Goal: Task Accomplishment & Management: Manage account settings

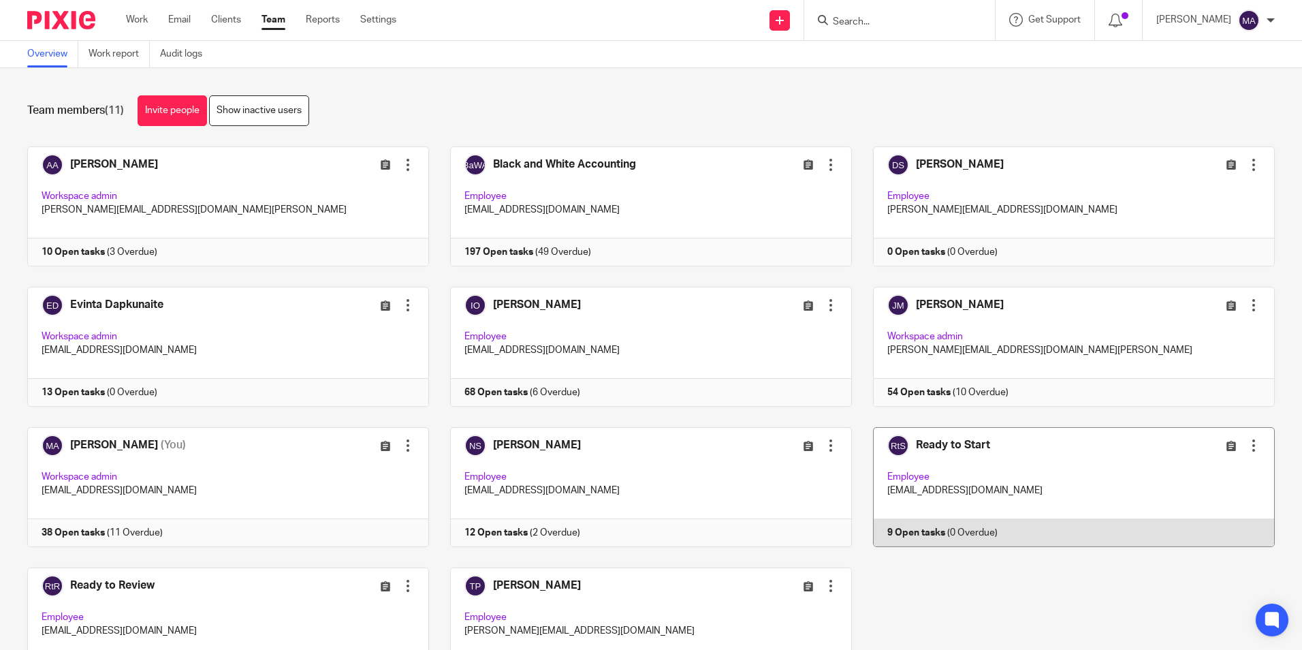
scroll to position [85, 0]
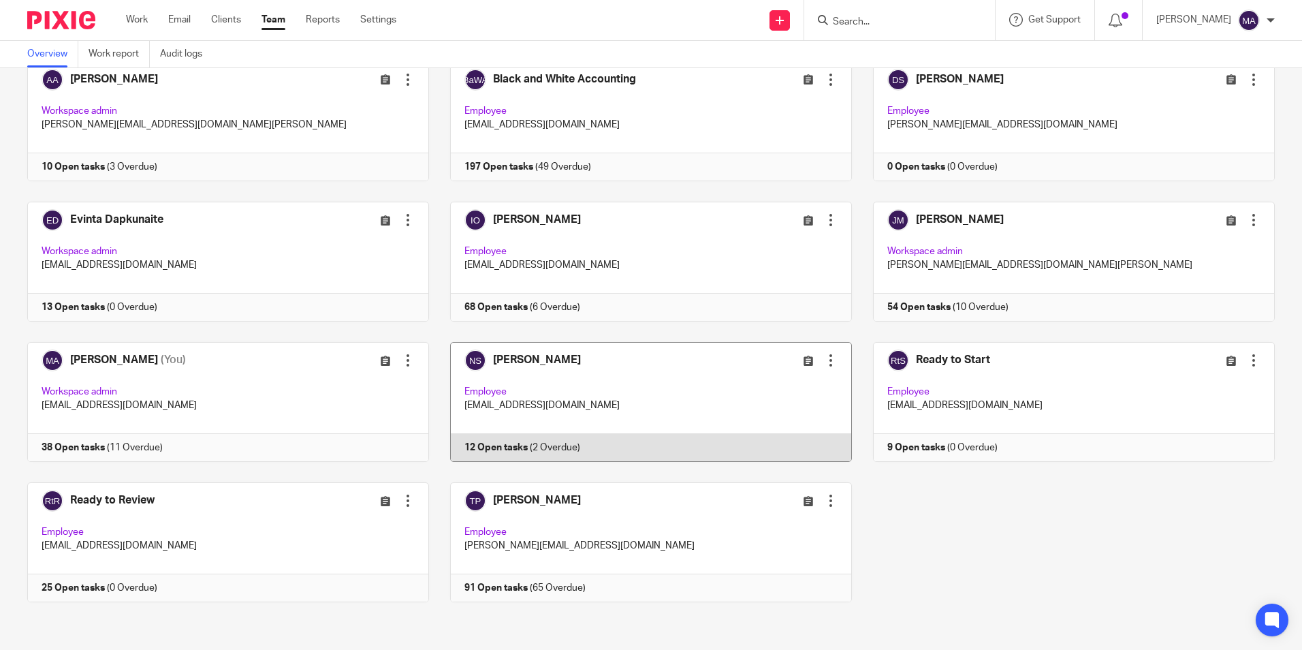
click at [563, 380] on link at bounding box center [640, 402] width 423 height 120
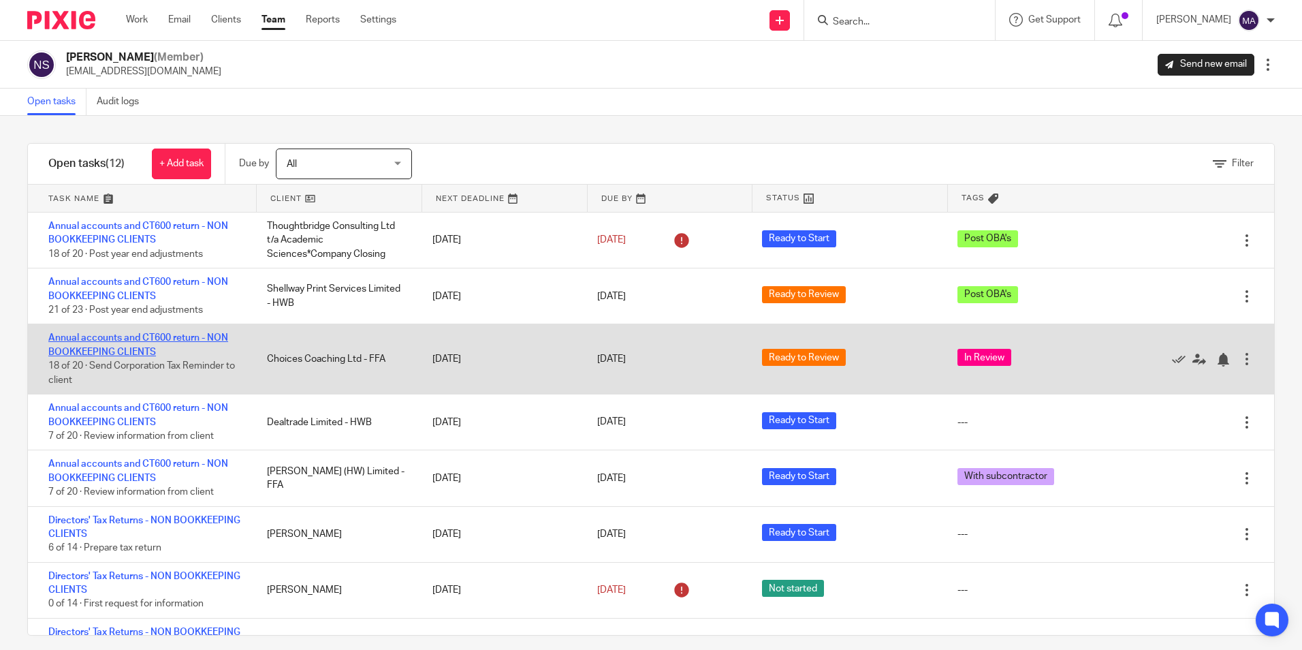
click at [105, 349] on link "Annual accounts and CT600 return - NON BOOKKEEPING CLIENTS" at bounding box center [138, 344] width 180 height 23
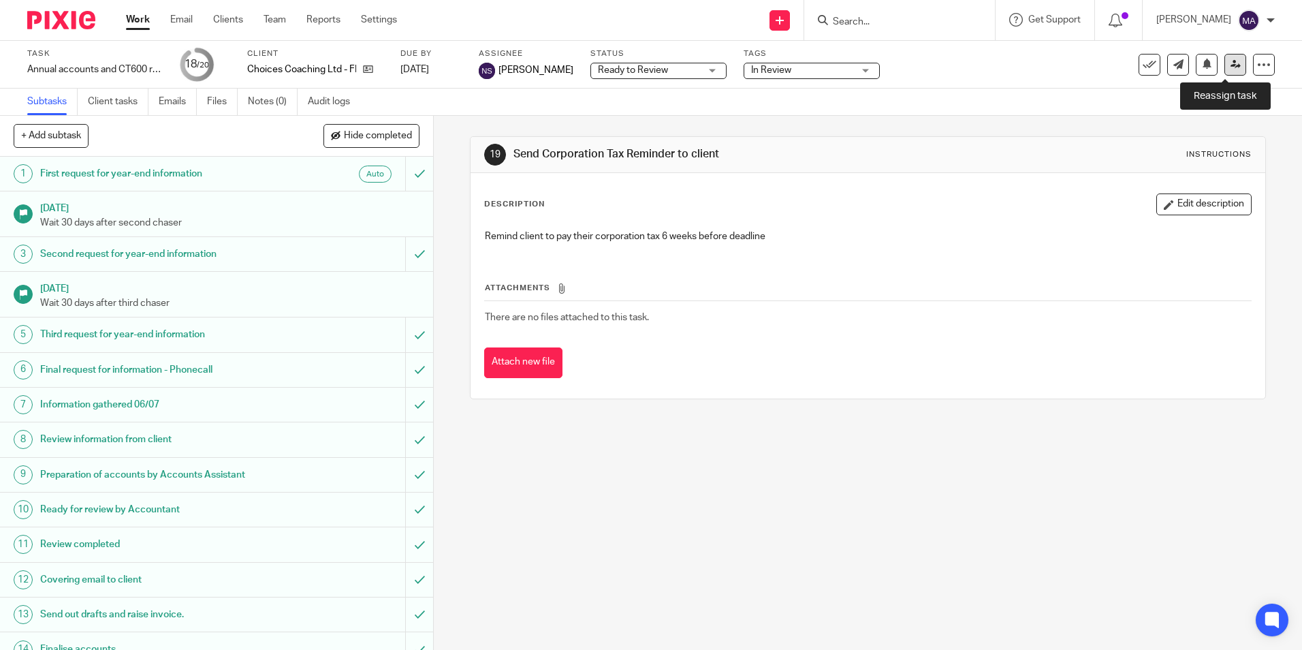
drag, startPoint x: 0, startPoint y: 0, endPoint x: 1218, endPoint y: 60, distance: 1219.5
click at [1224, 60] on link at bounding box center [1235, 65] width 22 height 22
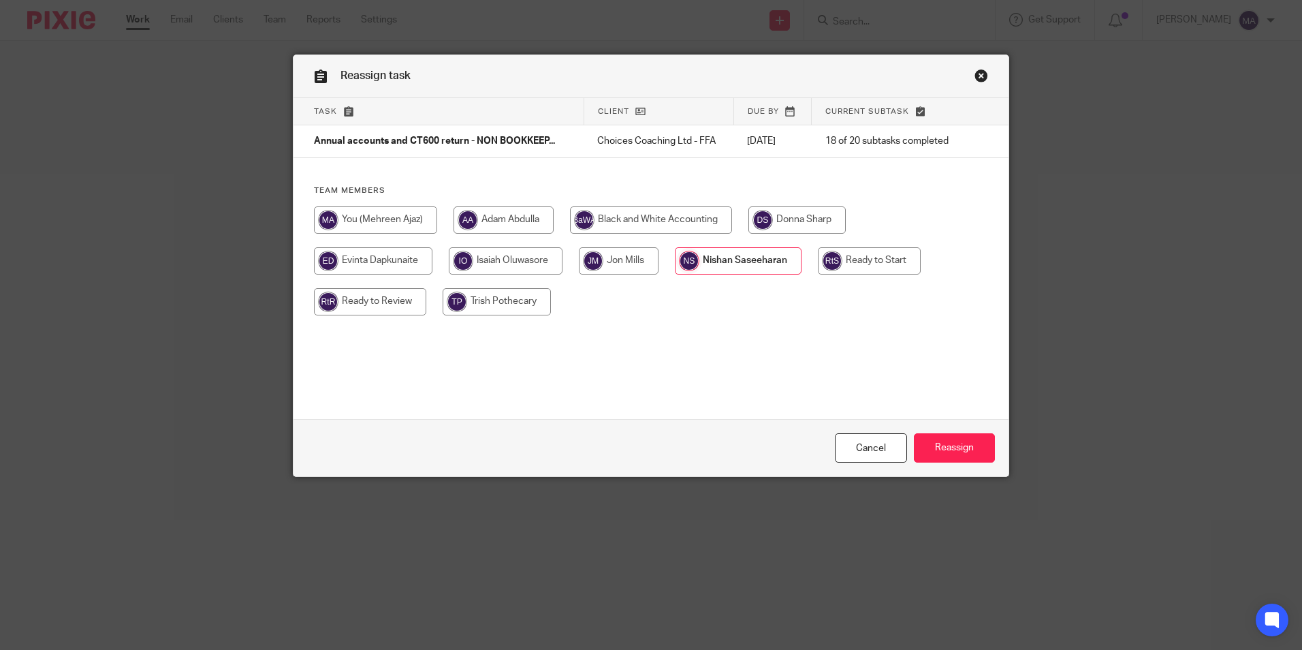
click at [369, 265] on input "radio" at bounding box center [373, 260] width 118 height 27
radio input "true"
click at [935, 445] on input "Reassign" at bounding box center [954, 447] width 81 height 29
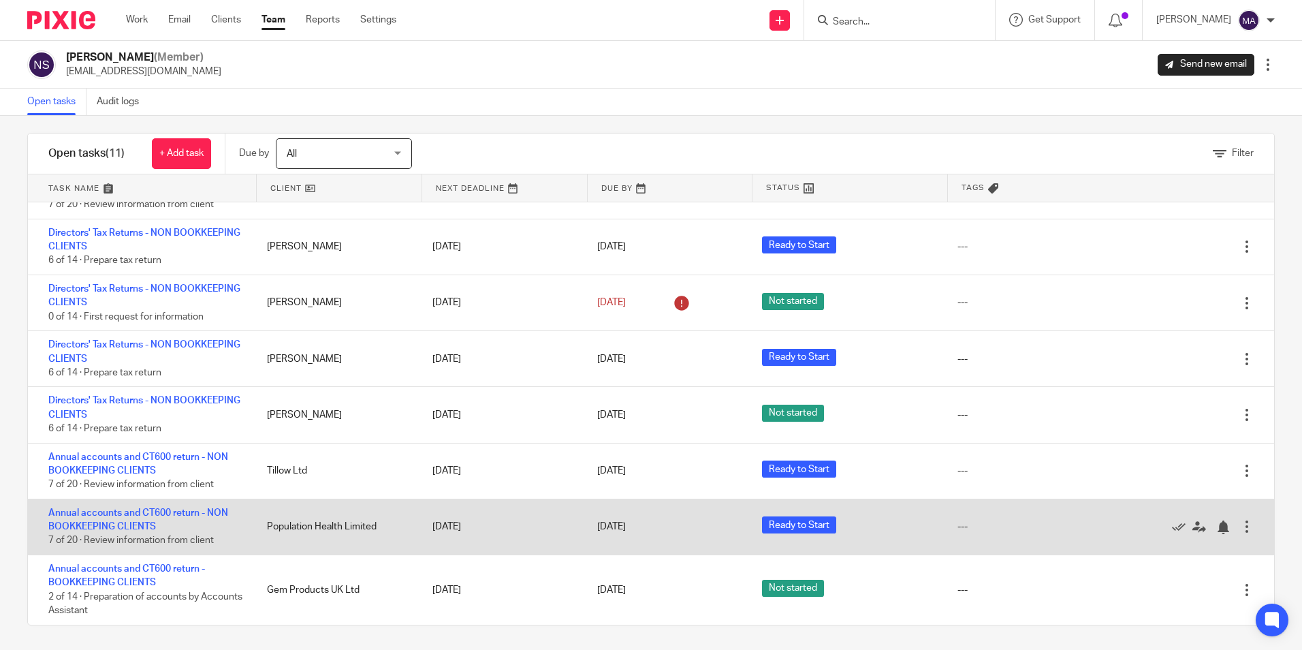
scroll to position [13, 0]
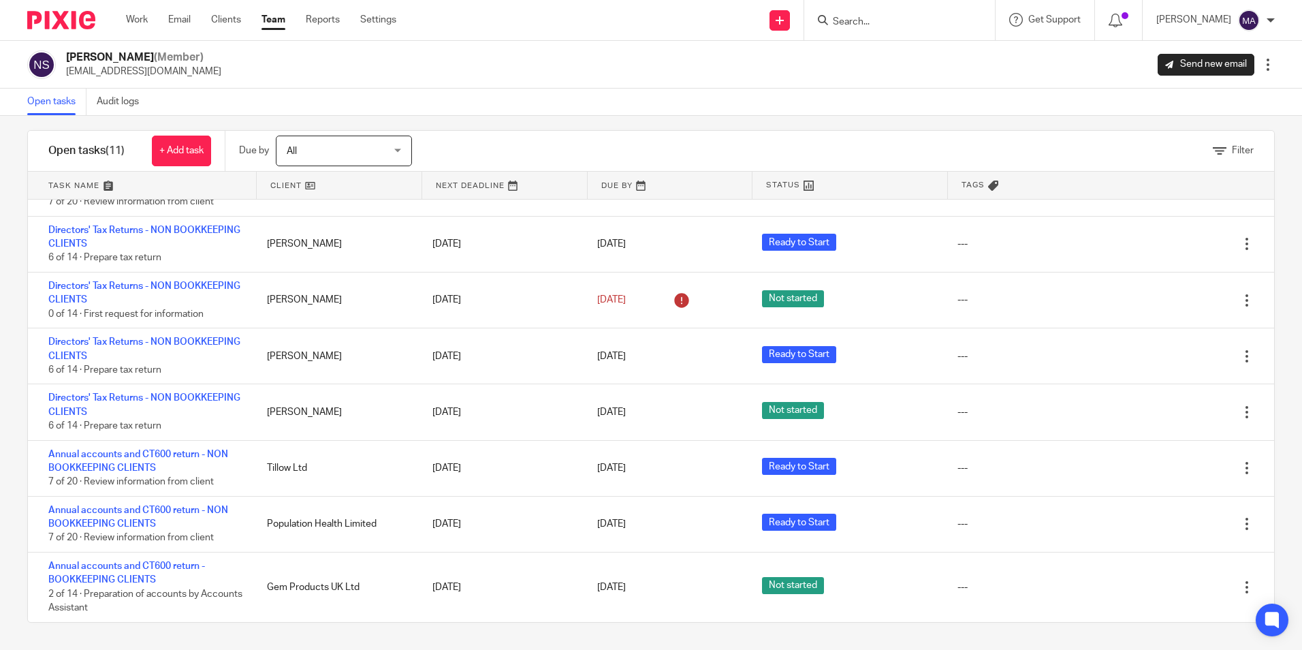
click at [272, 14] on link "Team" at bounding box center [273, 20] width 24 height 14
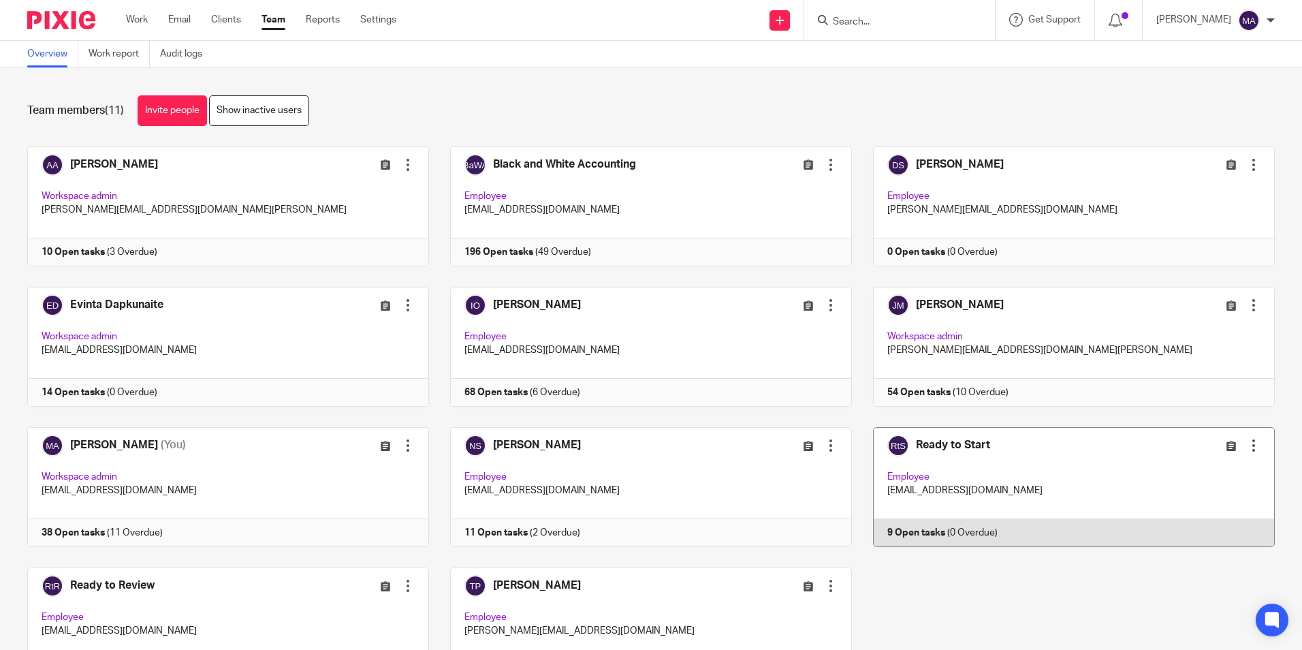
click at [972, 449] on link at bounding box center [1063, 487] width 423 height 120
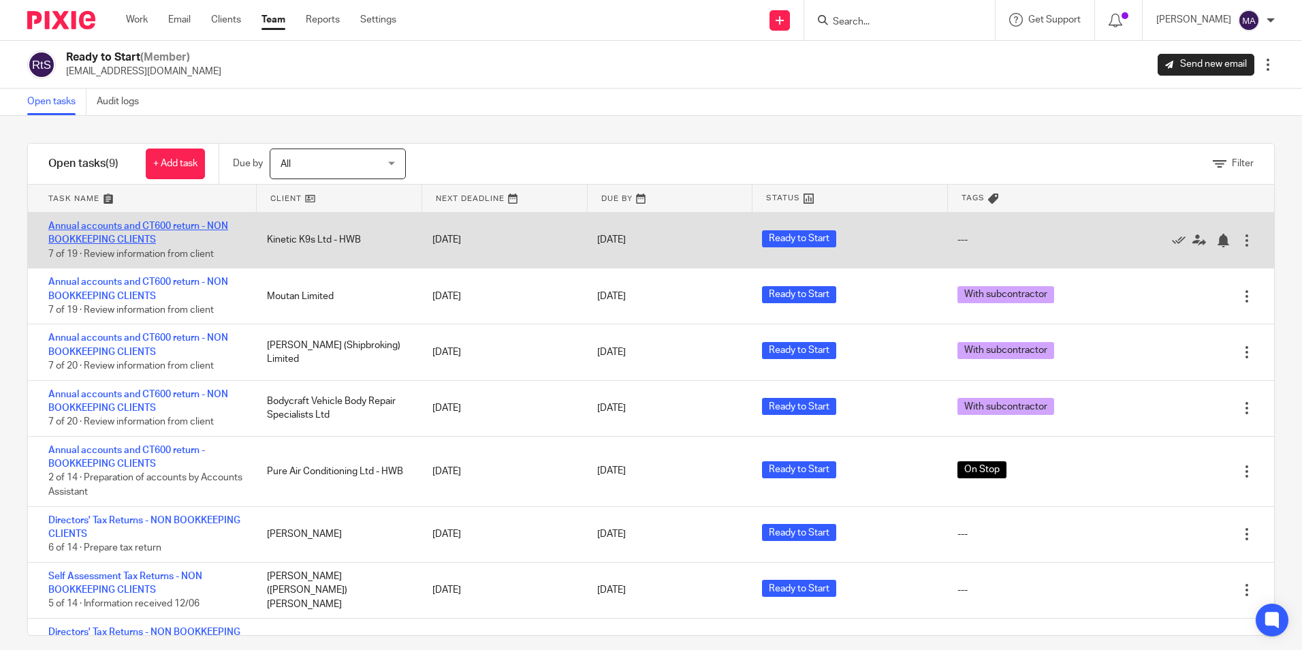
click at [100, 240] on link "Annual accounts and CT600 return - NON BOOKKEEPING CLIENTS" at bounding box center [138, 232] width 180 height 23
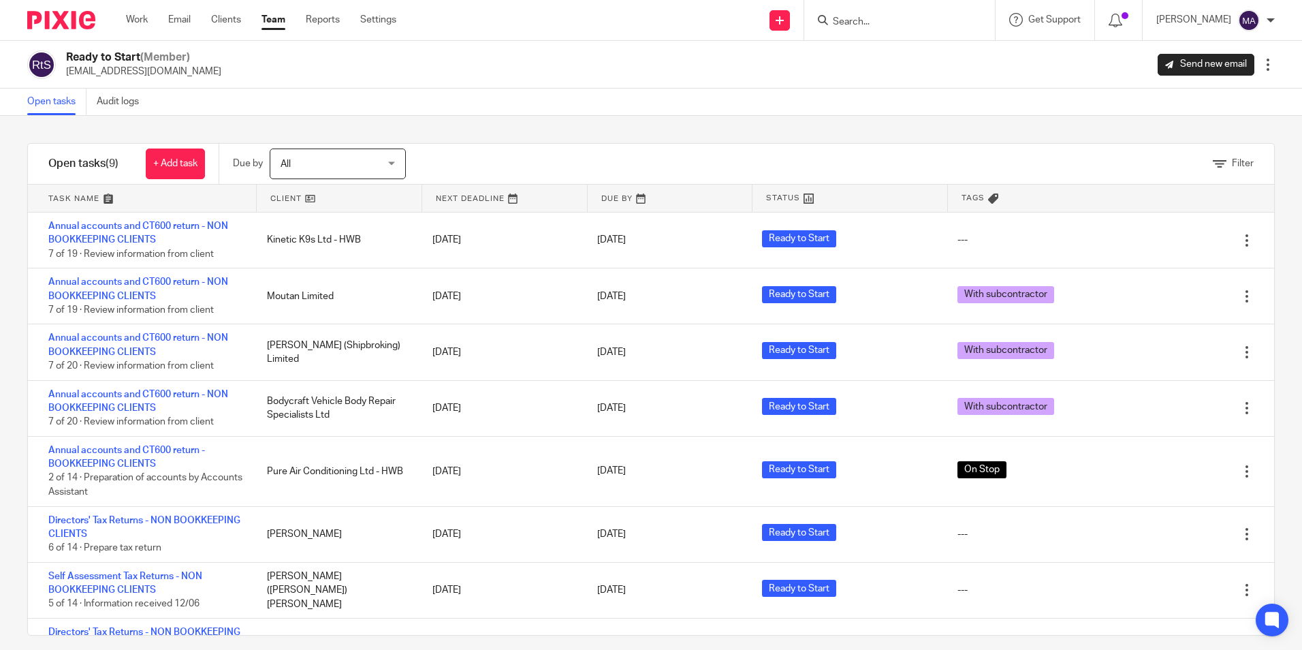
click at [276, 18] on link "Team" at bounding box center [273, 20] width 24 height 14
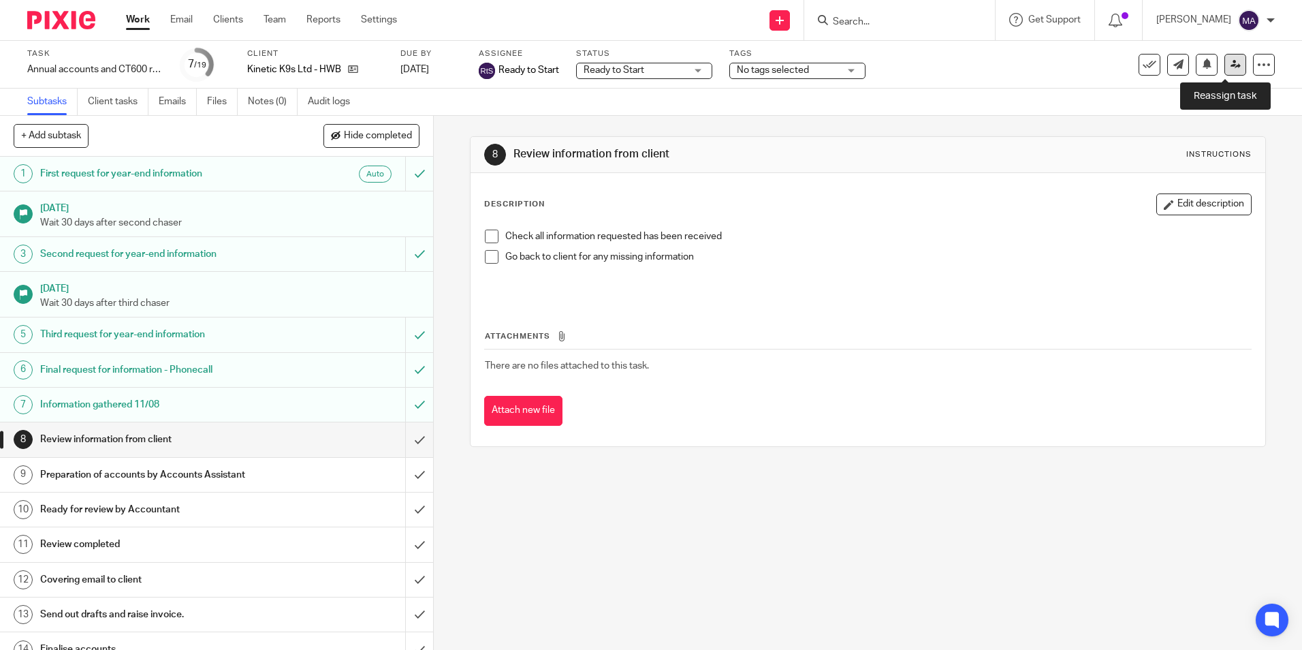
drag, startPoint x: 0, startPoint y: 0, endPoint x: 1226, endPoint y: 65, distance: 1227.9
click at [1230, 65] on icon at bounding box center [1235, 64] width 10 height 10
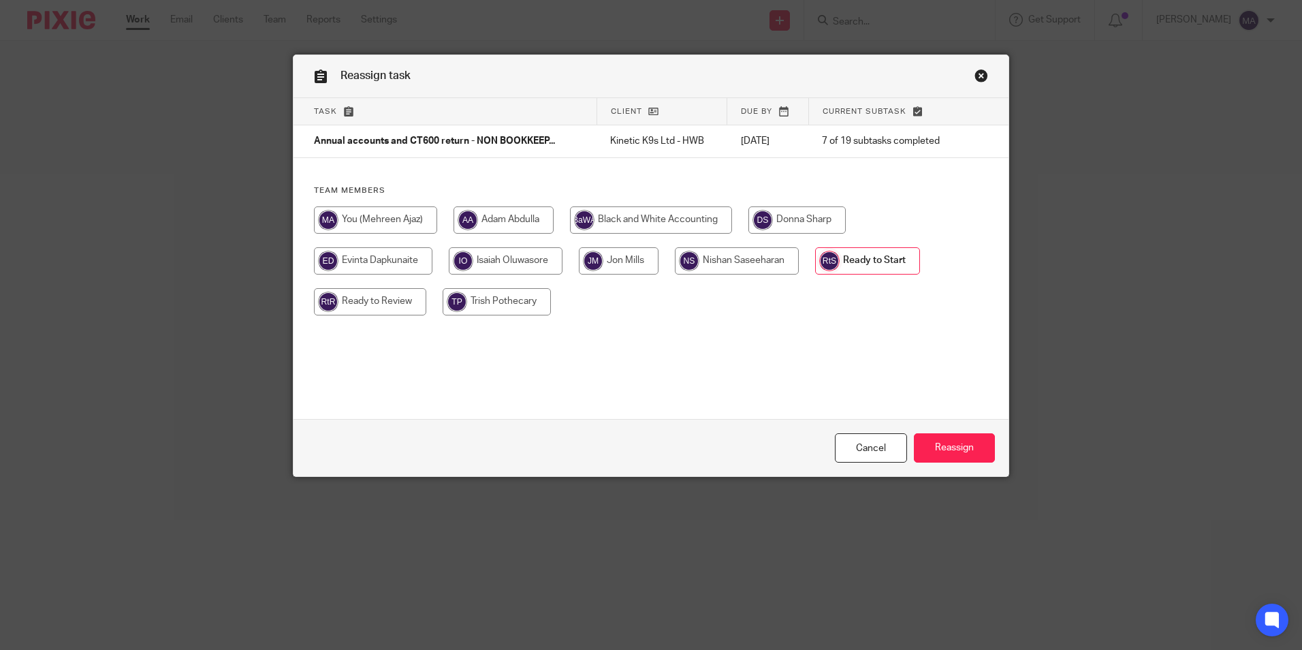
click at [724, 269] on input "radio" at bounding box center [737, 260] width 124 height 27
radio input "true"
click at [975, 459] on input "Reassign" at bounding box center [954, 447] width 81 height 29
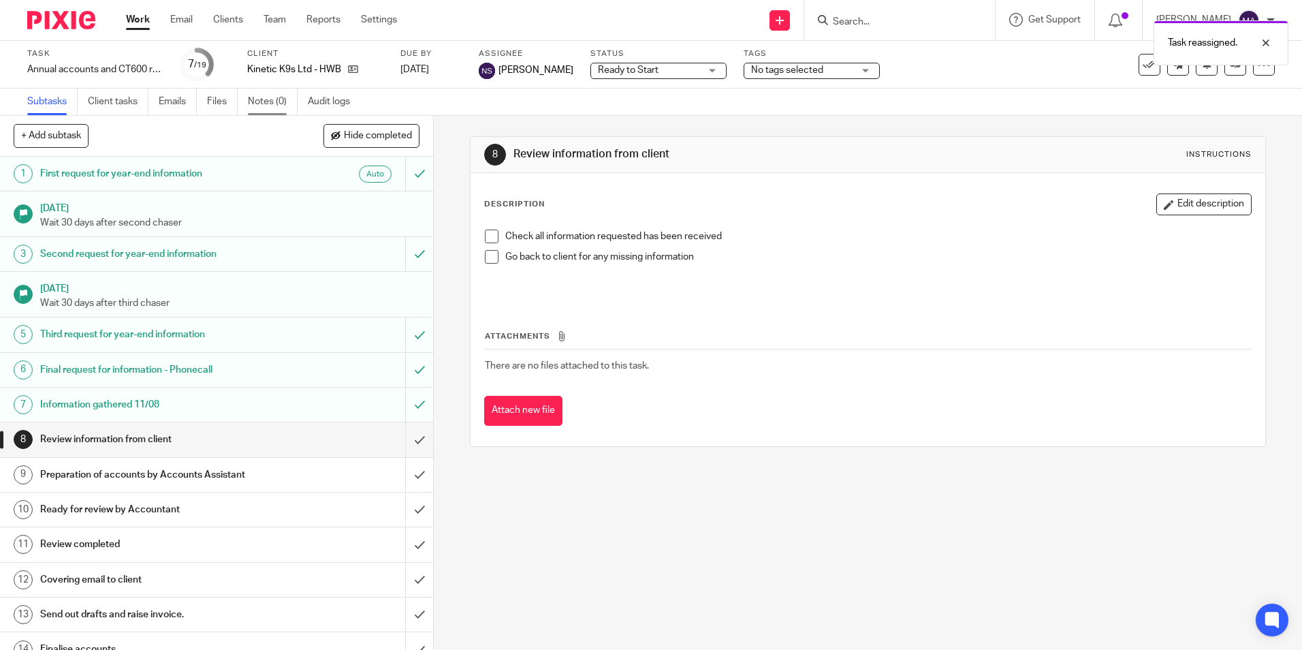
click at [274, 107] on link "Notes (0)" at bounding box center [273, 102] width 50 height 27
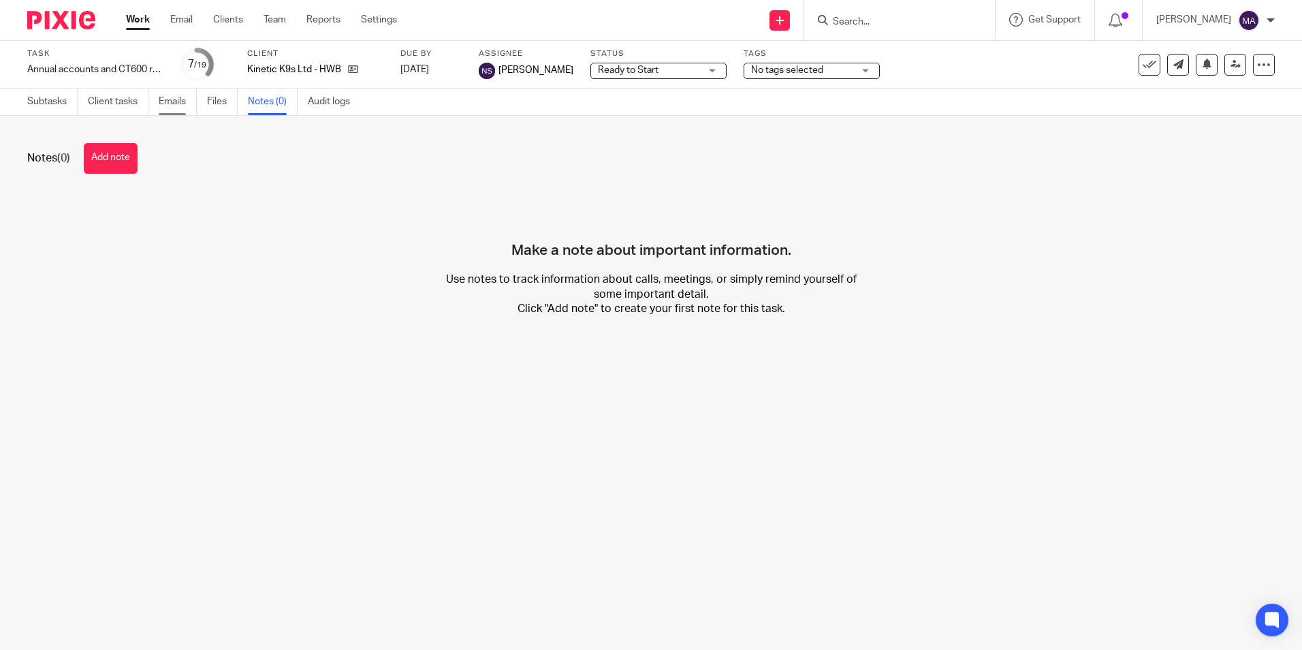
click at [182, 99] on link "Emails" at bounding box center [178, 102] width 38 height 27
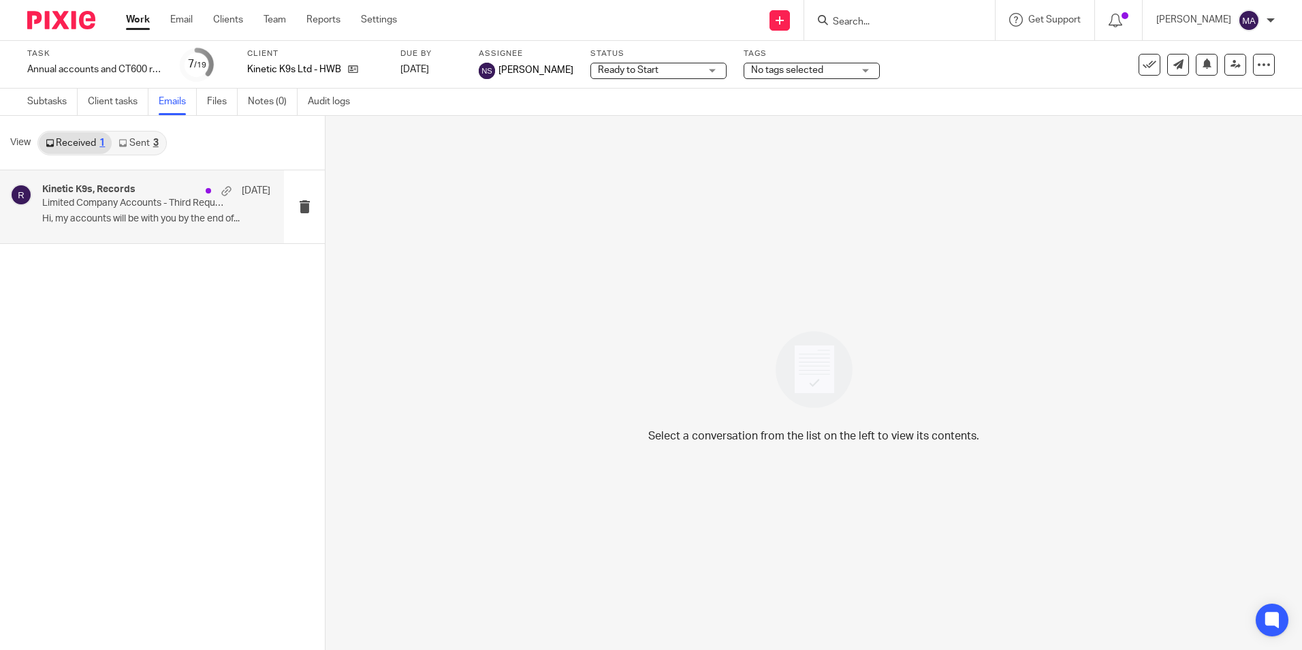
click at [204, 214] on p "Hi, my accounts will be with you by the end of..." at bounding box center [156, 219] width 228 height 12
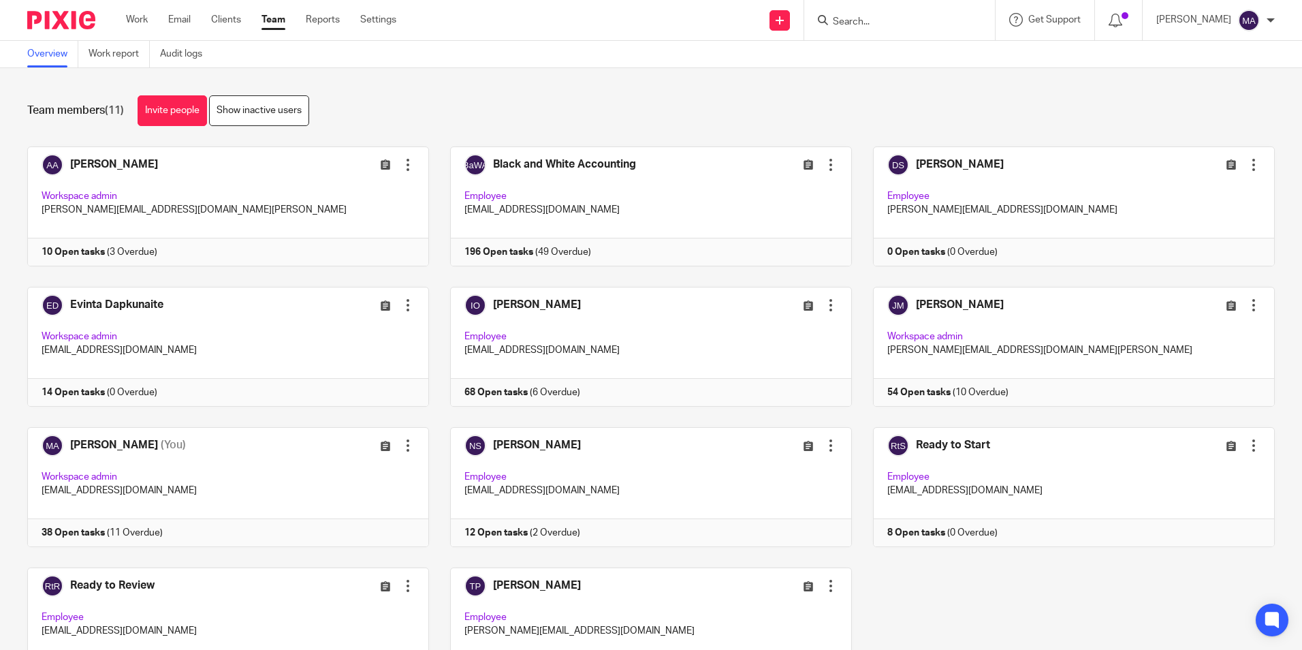
scroll to position [85, 0]
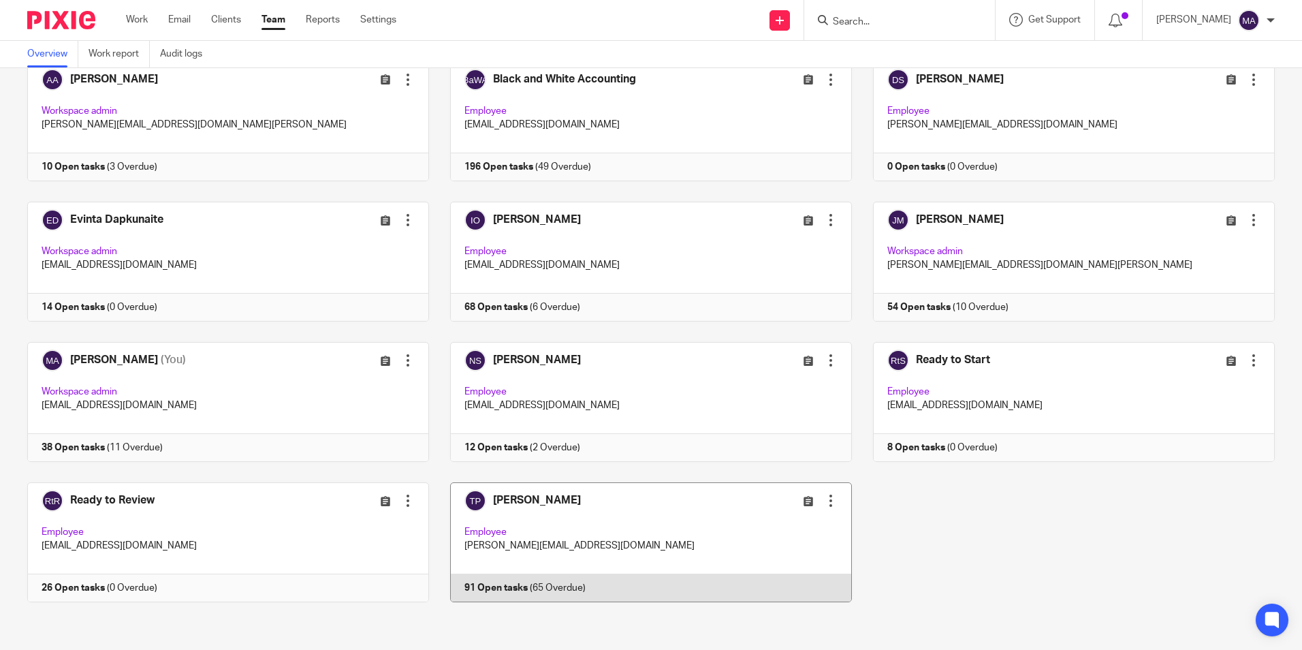
click at [541, 492] on link at bounding box center [640, 542] width 423 height 120
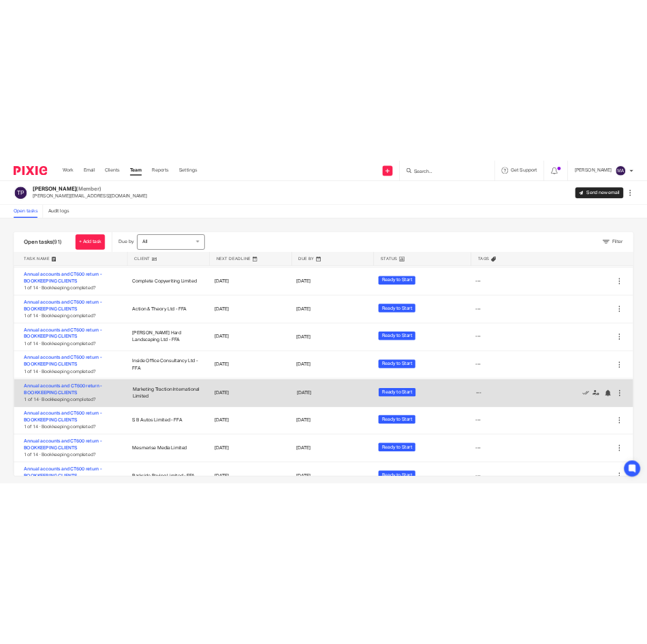
scroll to position [3090, 0]
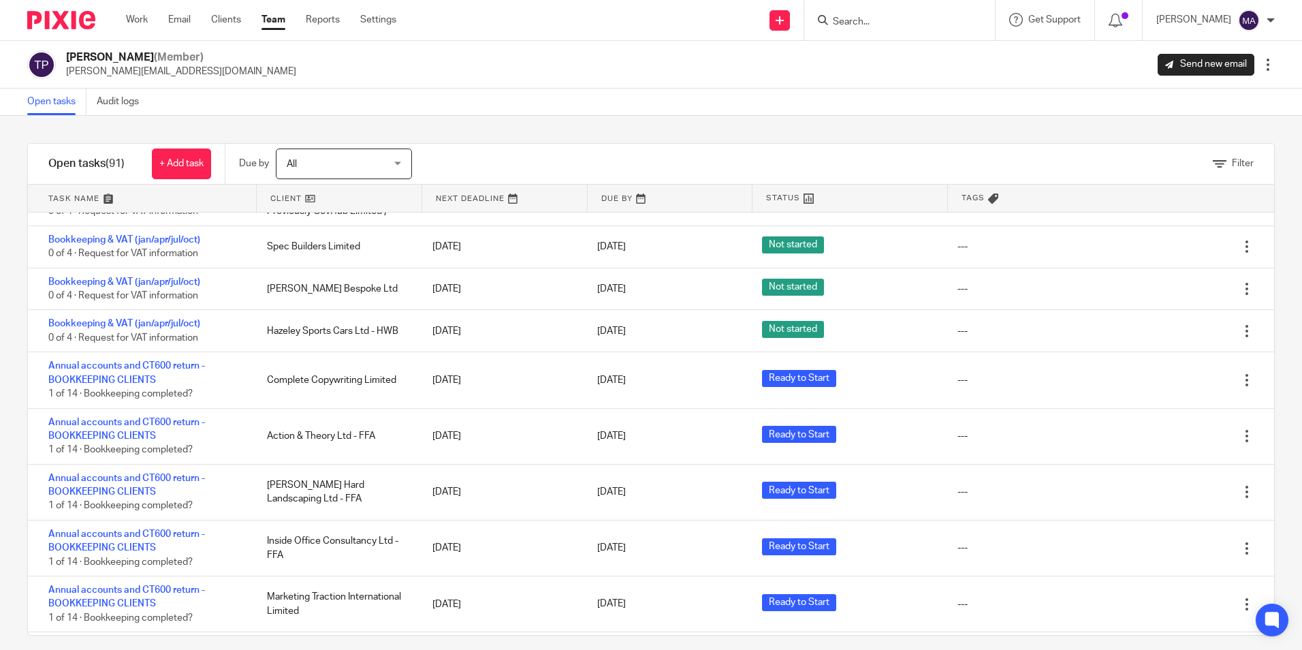
click at [544, 148] on div "Filter" at bounding box center [860, 164] width 828 height 40
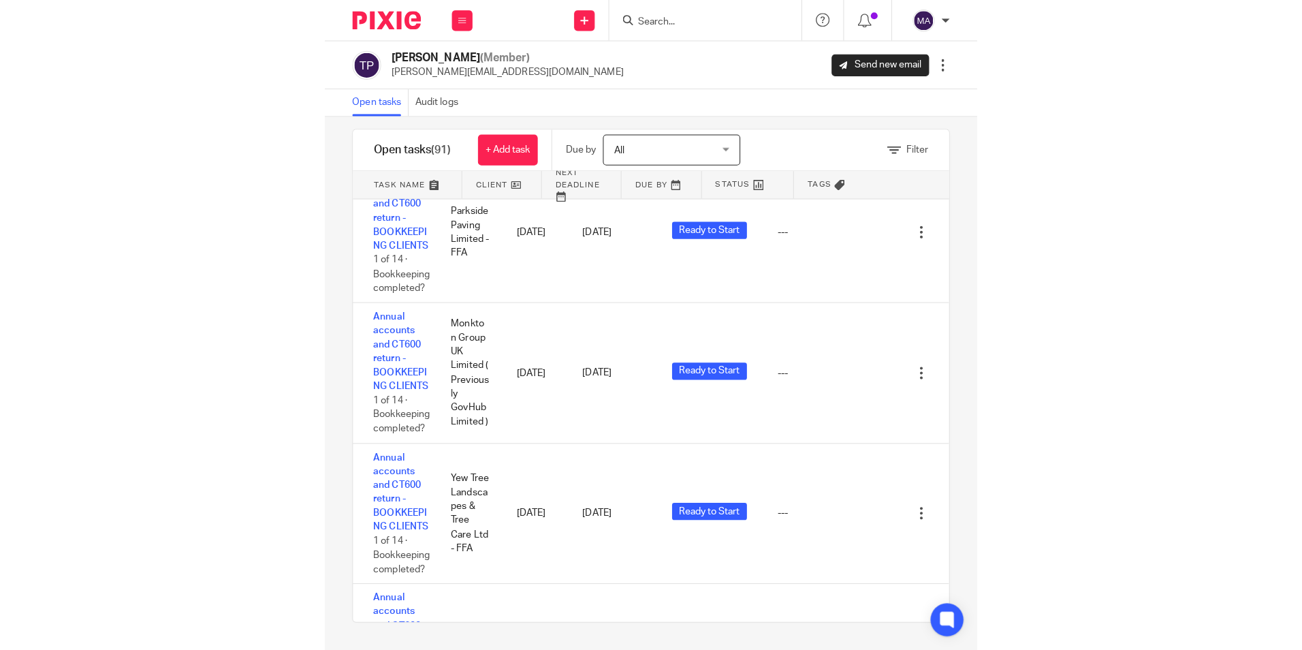
scroll to position [10591, 0]
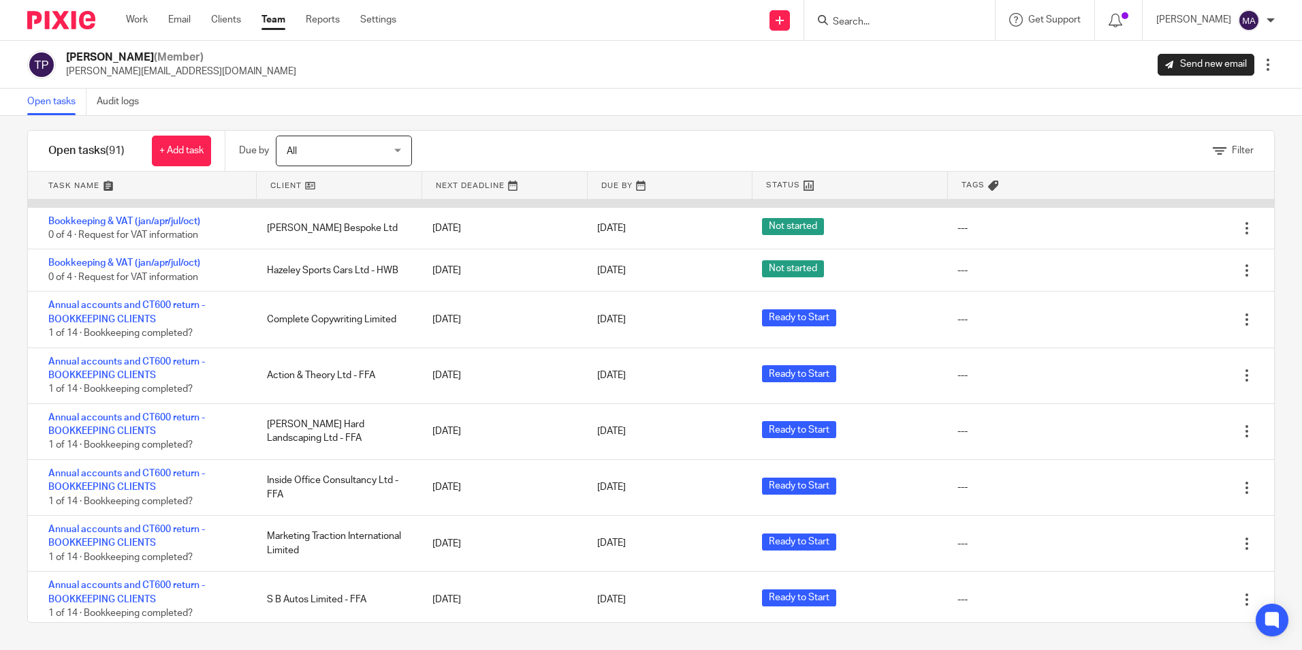
scroll to position [3022, 0]
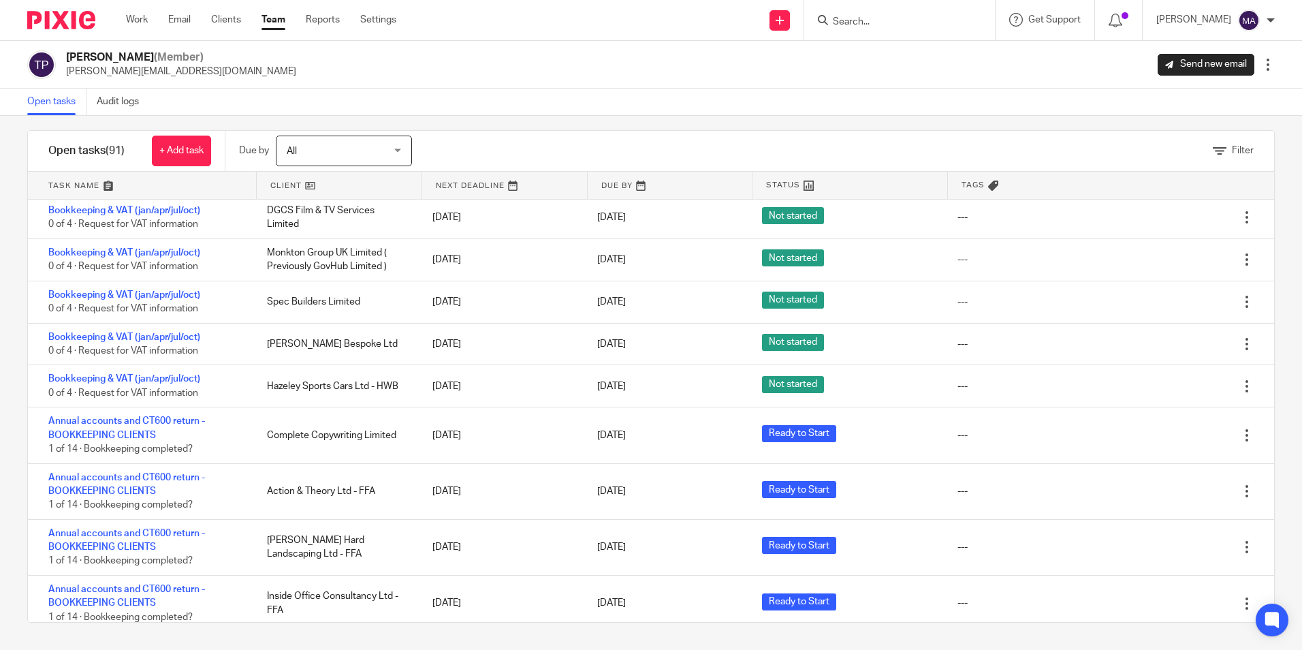
click at [274, 22] on link "Team" at bounding box center [273, 20] width 24 height 14
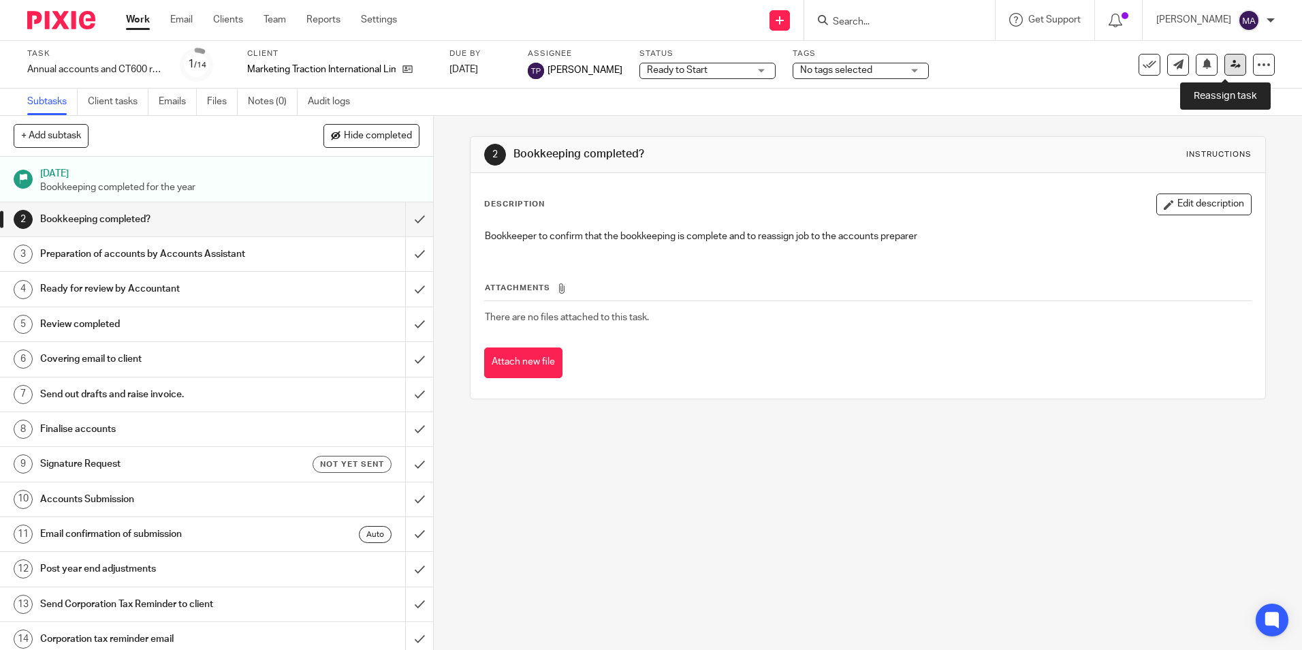
click at [646, 63] on icon at bounding box center [1235, 64] width 10 height 10
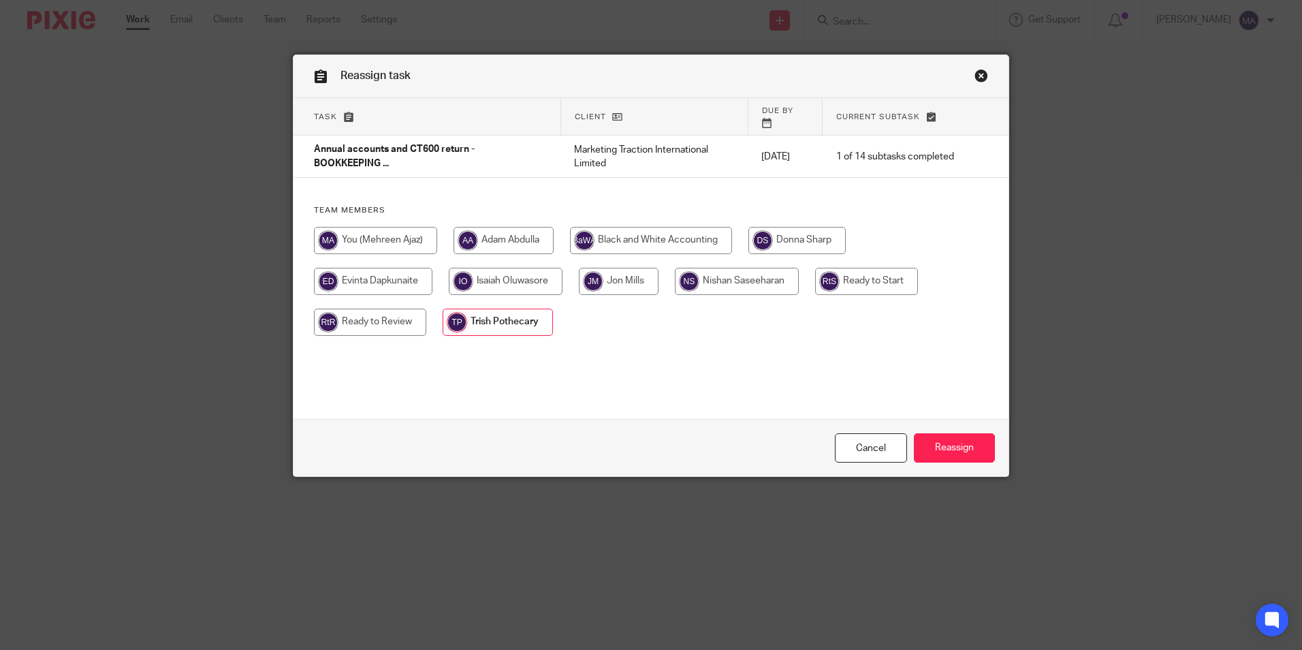
click at [598, 269] on input "radio" at bounding box center [619, 281] width 80 height 27
radio input "true"
click at [956, 453] on input "Reassign" at bounding box center [954, 447] width 81 height 29
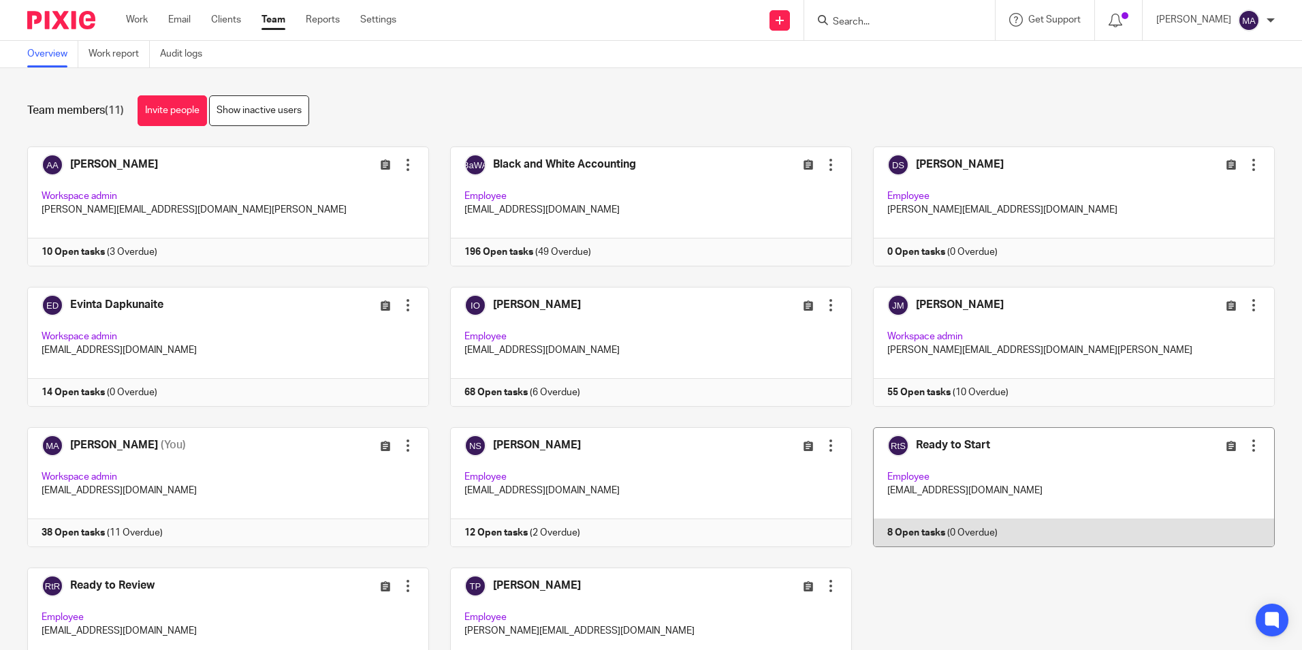
click at [930, 441] on link at bounding box center [1063, 487] width 423 height 120
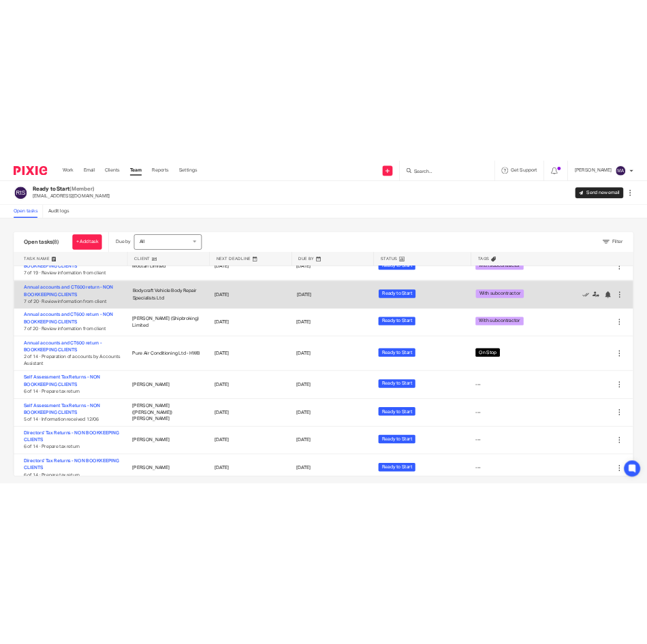
scroll to position [39, 0]
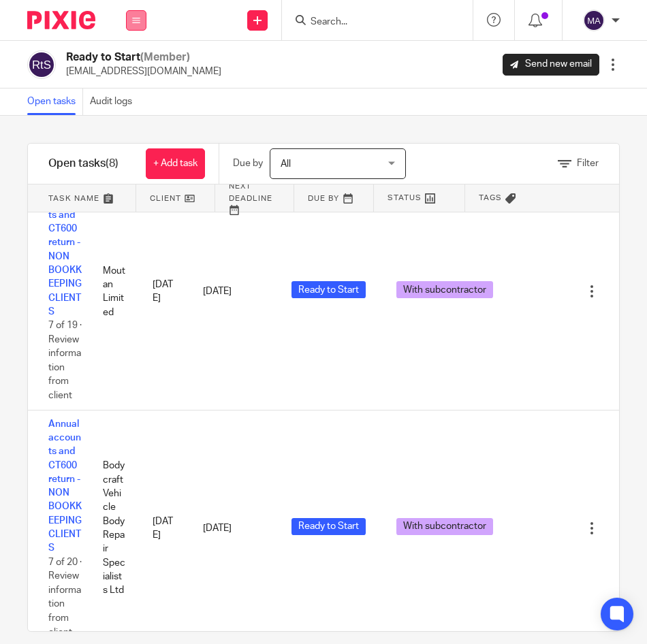
click at [135, 23] on icon at bounding box center [136, 20] width 8 height 8
click at [136, 58] on li "Work" at bounding box center [136, 64] width 36 height 20
click at [128, 67] on link "Work" at bounding box center [129, 64] width 22 height 10
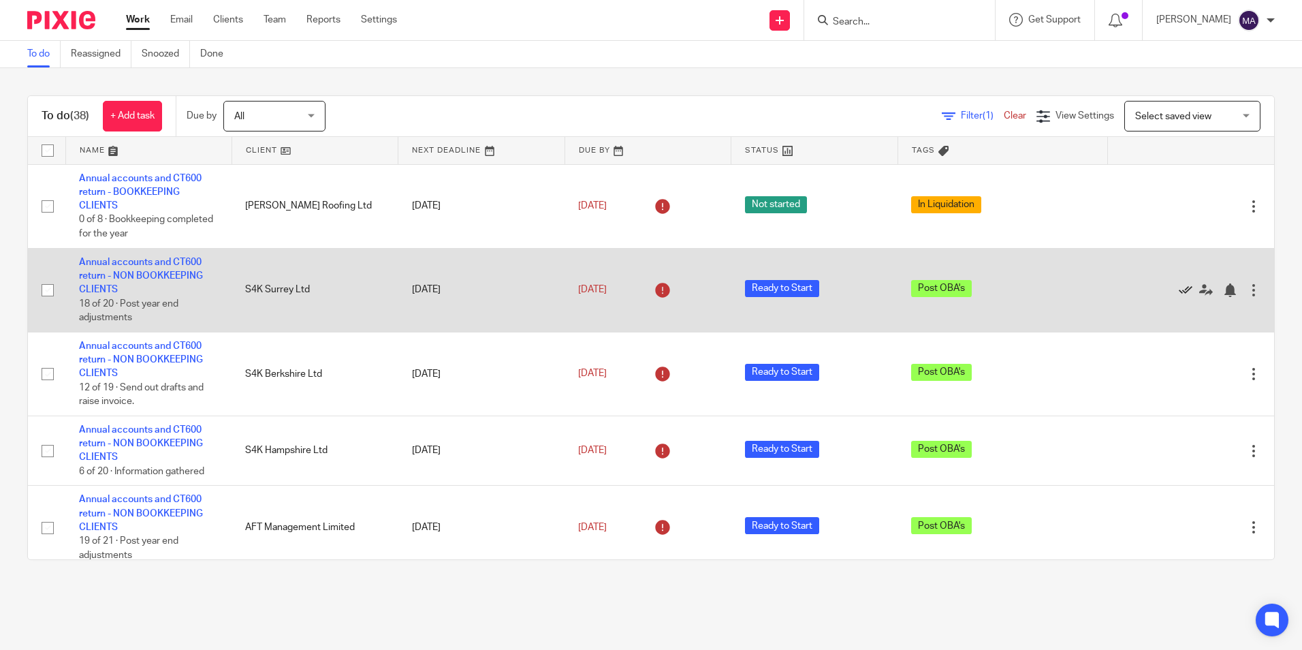
click at [646, 289] on icon at bounding box center [1186, 290] width 14 height 14
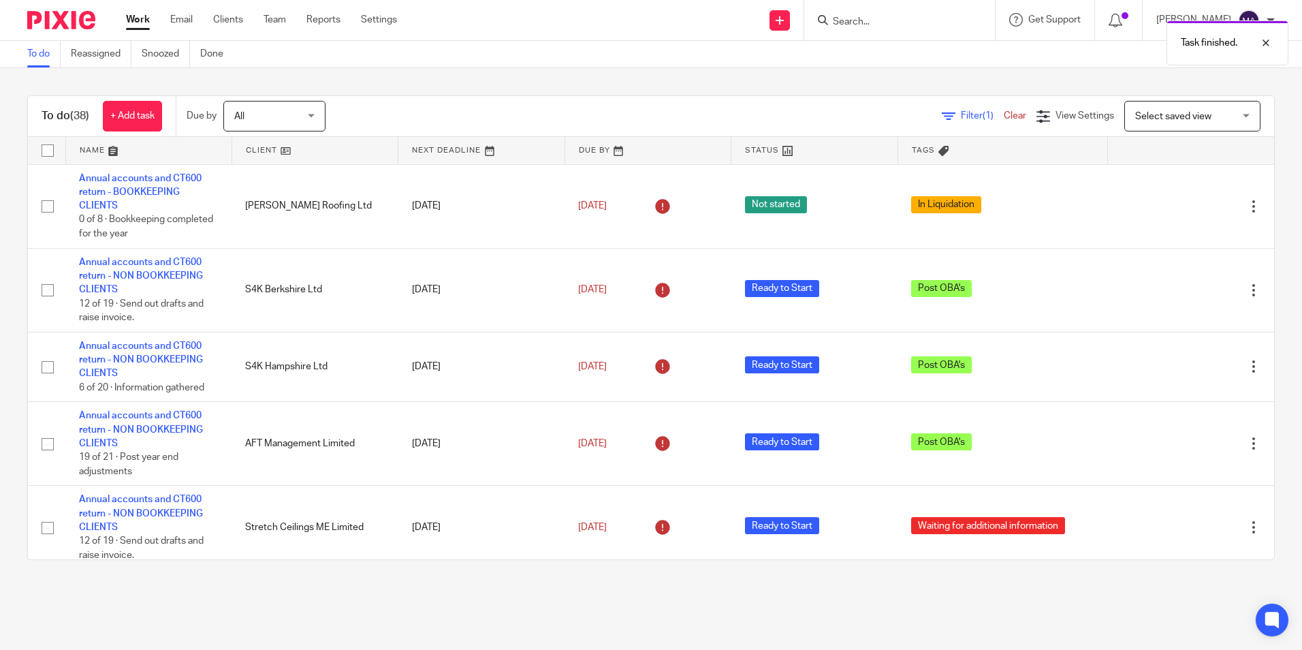
click at [646, 289] on icon at bounding box center [1186, 290] width 14 height 14
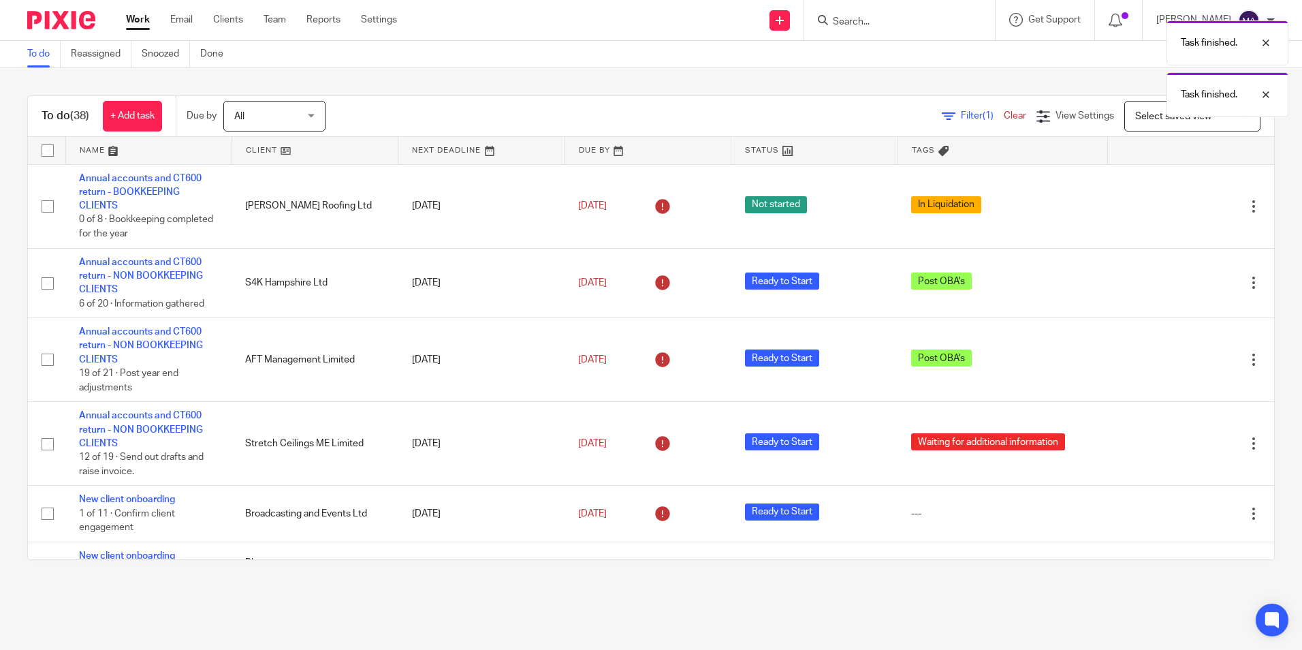
click at [646, 289] on icon at bounding box center [1186, 283] width 14 height 14
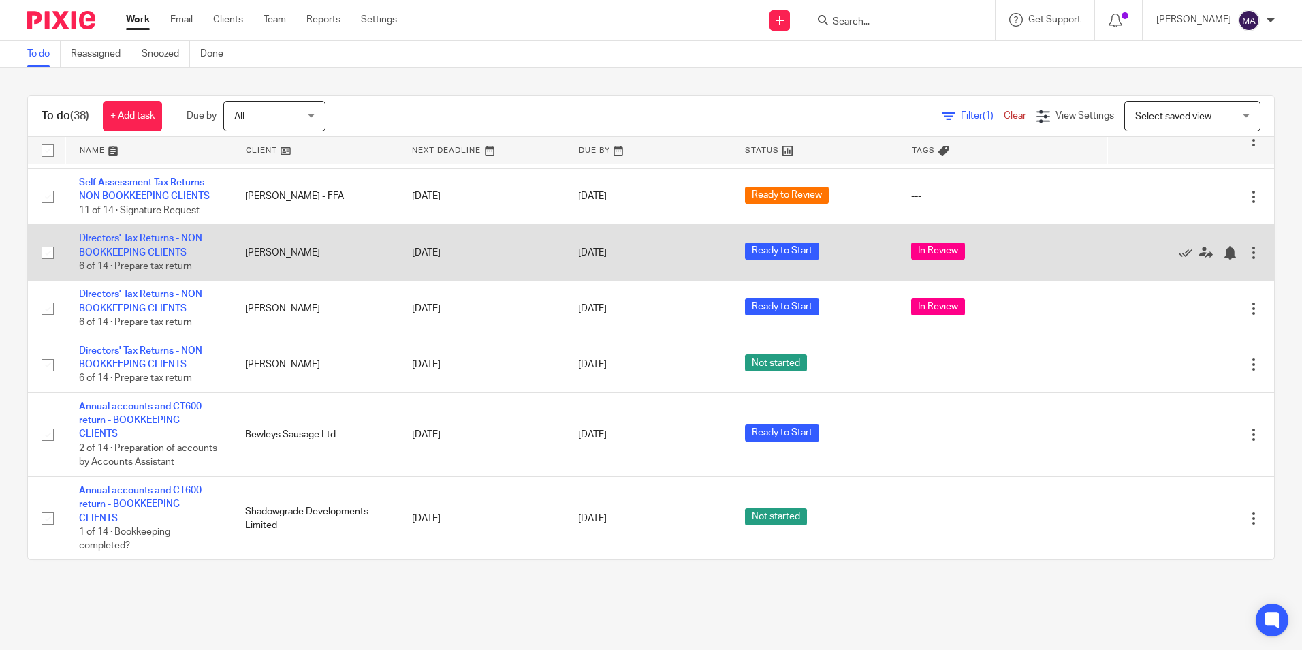
scroll to position [1885, 0]
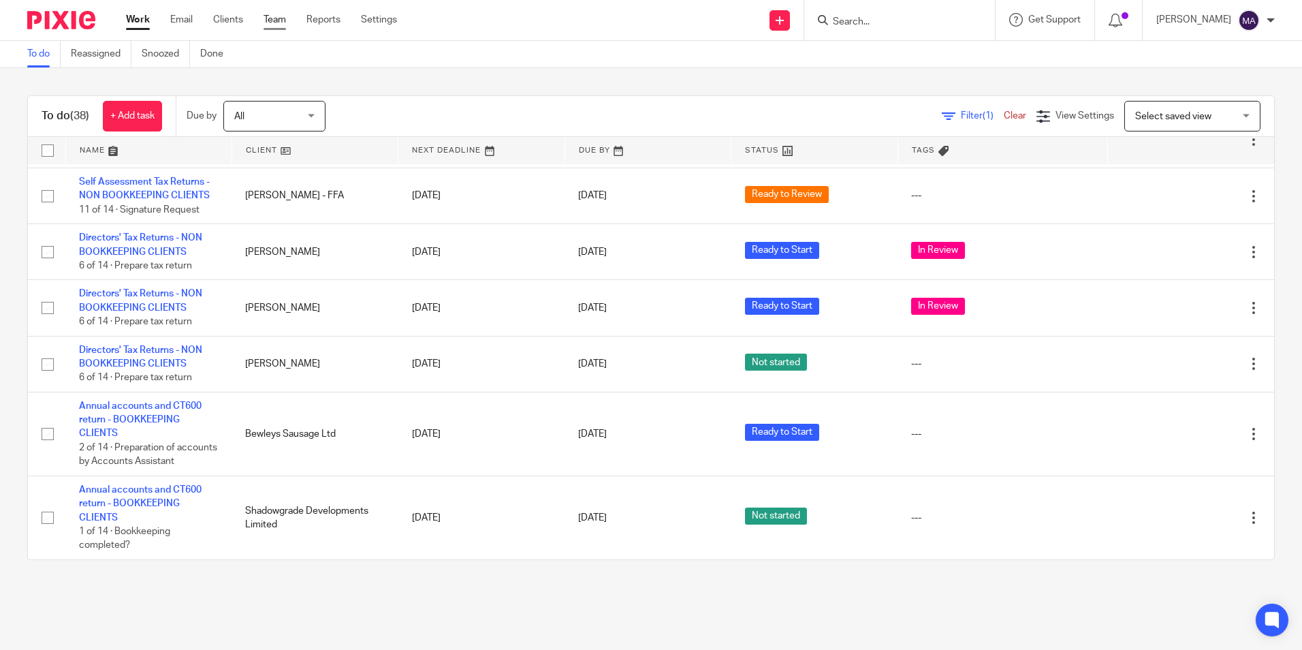
click at [280, 25] on link "Team" at bounding box center [274, 20] width 22 height 14
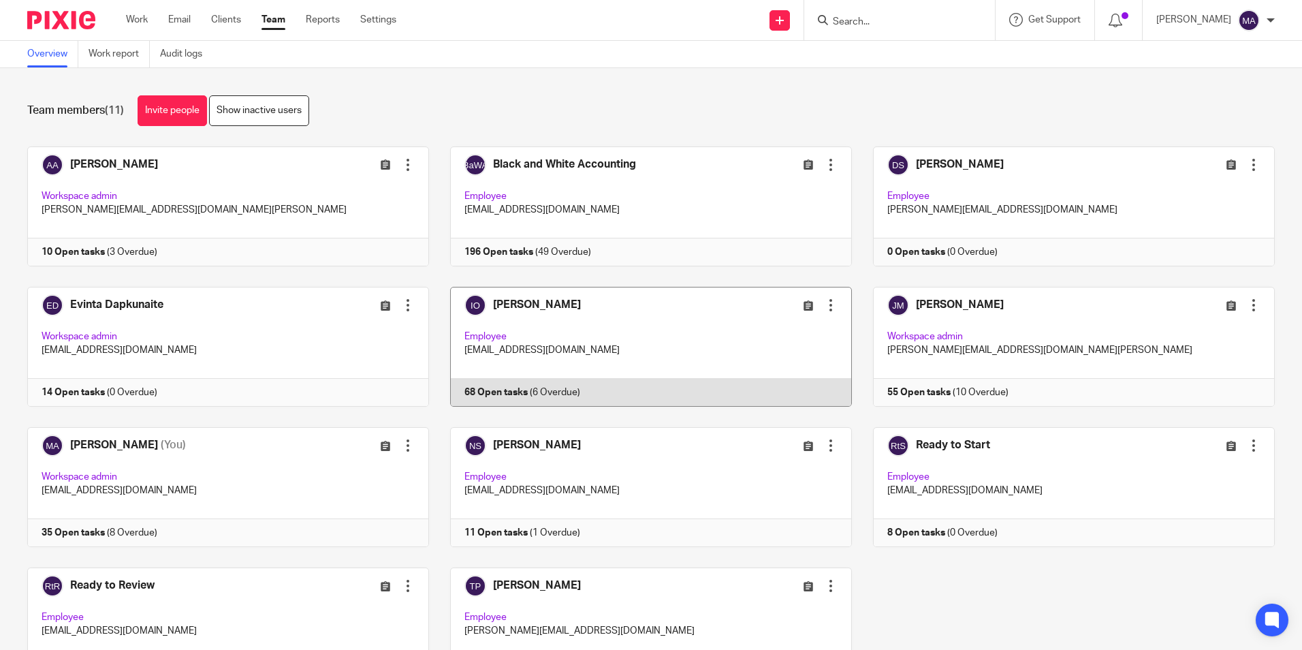
click at [577, 315] on link at bounding box center [640, 347] width 423 height 120
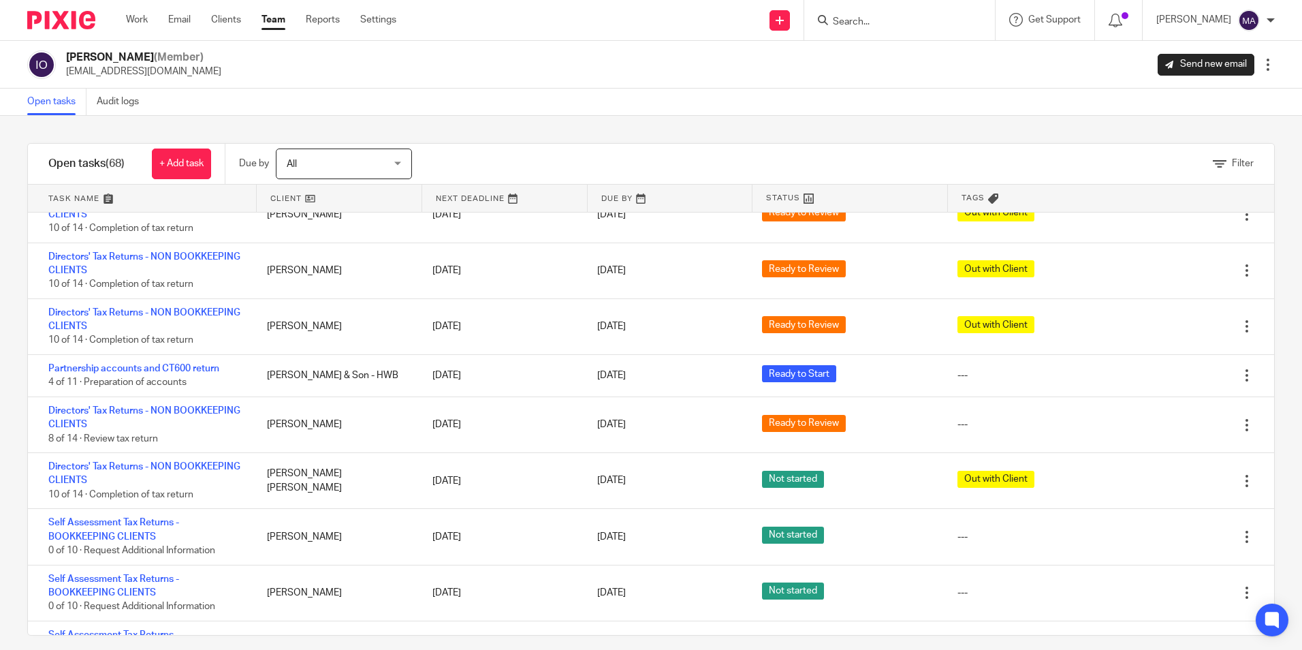
scroll to position [3200, 0]
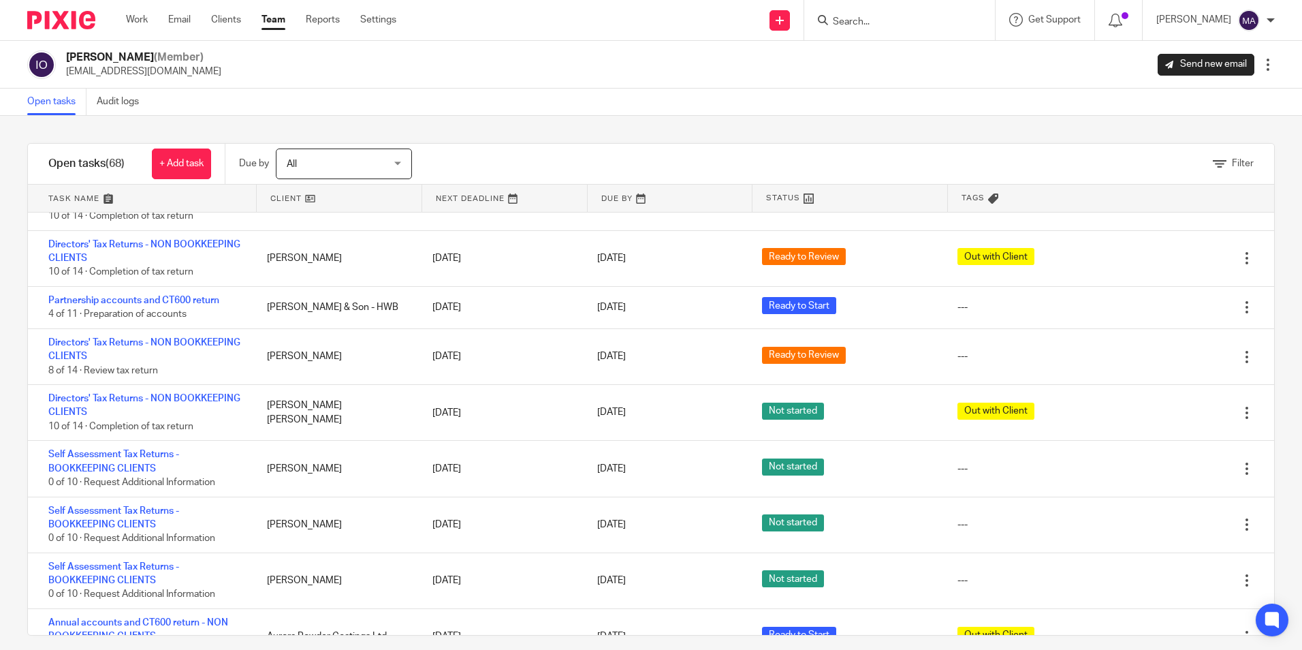
drag, startPoint x: 410, startPoint y: 91, endPoint x: 353, endPoint y: 34, distance: 80.9
click at [409, 91] on div "Open tasks Audit logs" at bounding box center [651, 102] width 1302 height 27
click at [283, 17] on link "Team" at bounding box center [273, 20] width 24 height 14
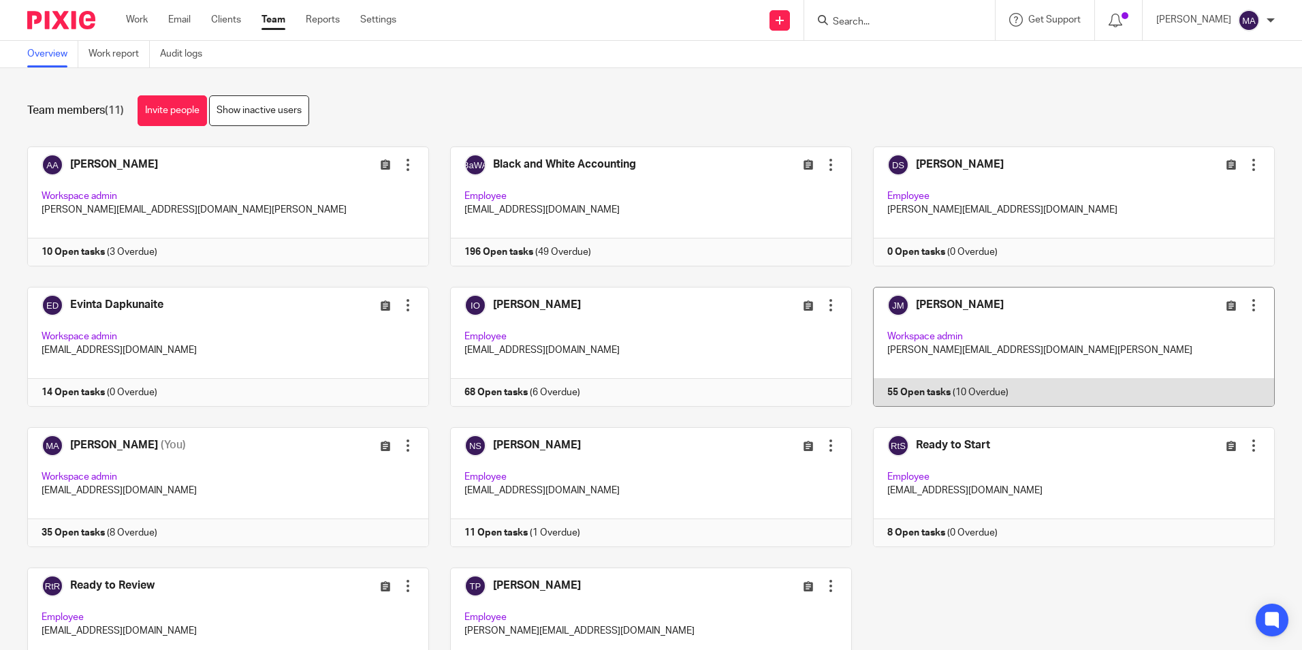
click at [1010, 312] on link at bounding box center [1063, 347] width 423 height 120
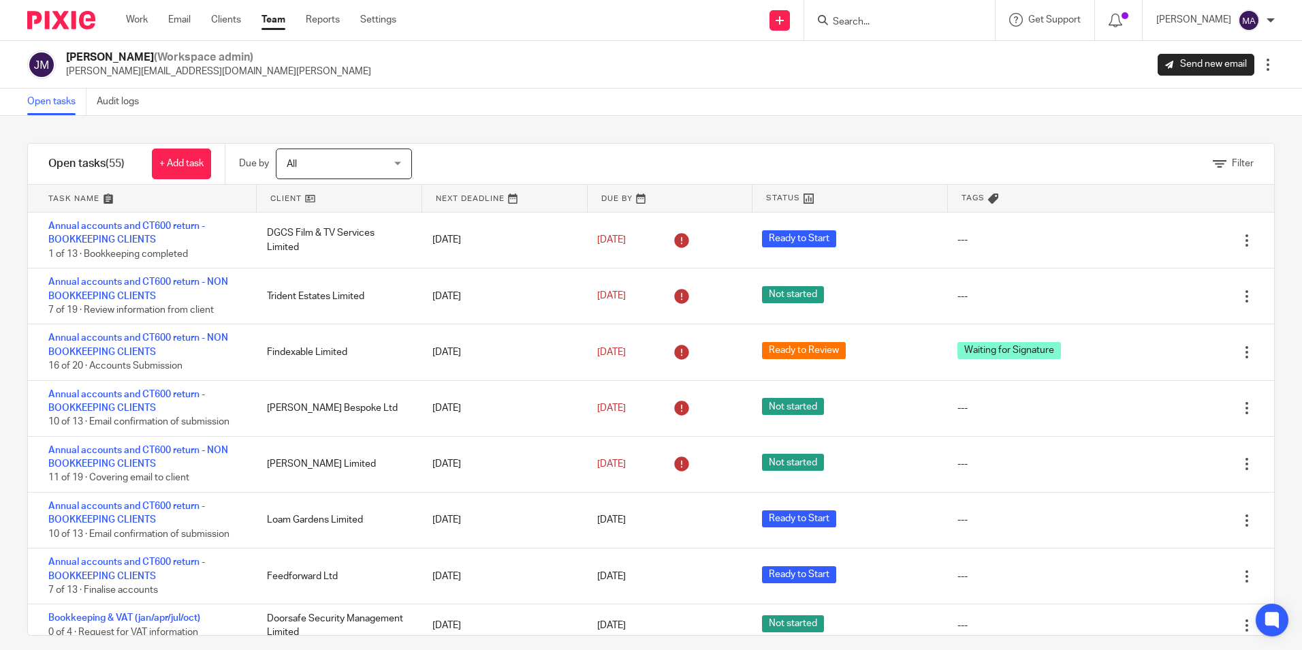
drag, startPoint x: 487, startPoint y: 347, endPoint x: 468, endPoint y: 148, distance: 199.8
click at [276, 21] on link "Team" at bounding box center [273, 20] width 24 height 14
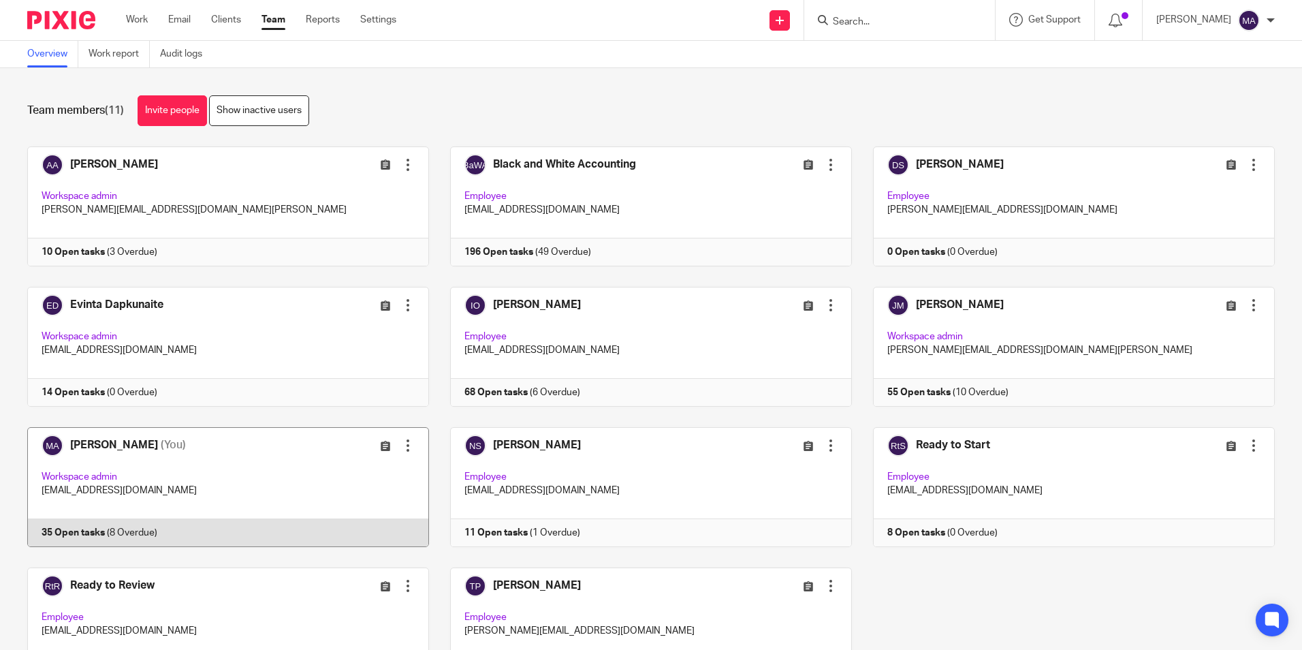
click at [83, 464] on link at bounding box center [217, 487] width 423 height 120
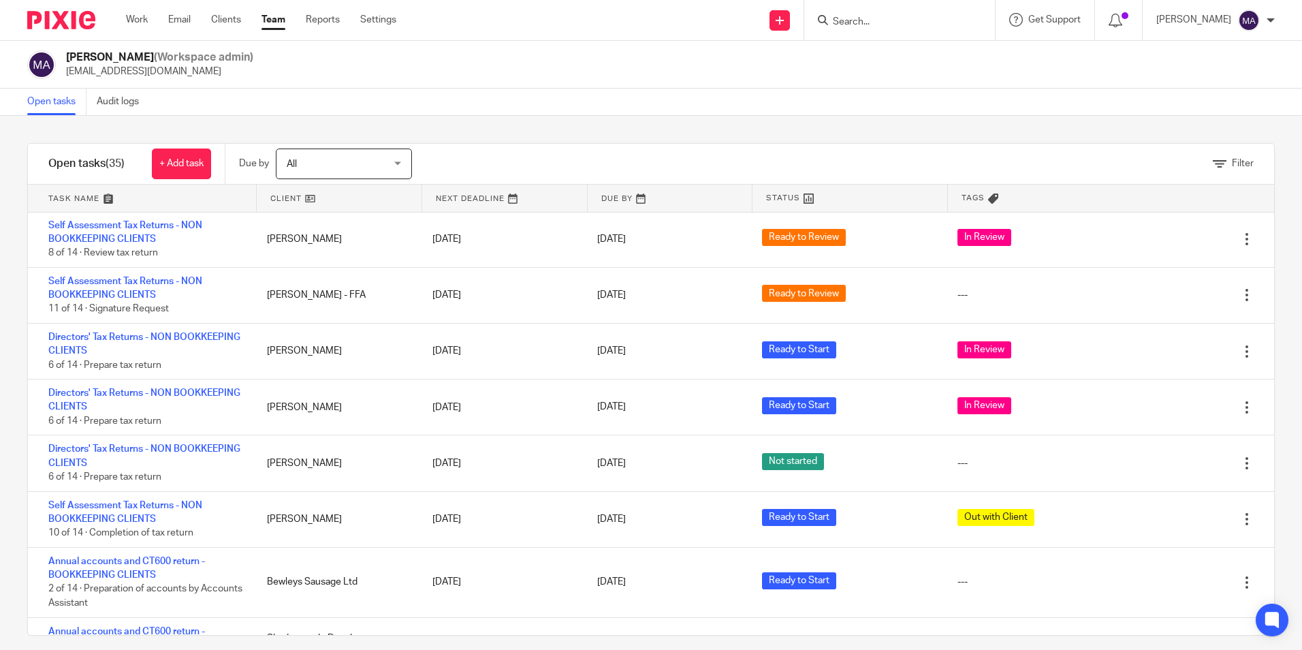
scroll to position [1481, 0]
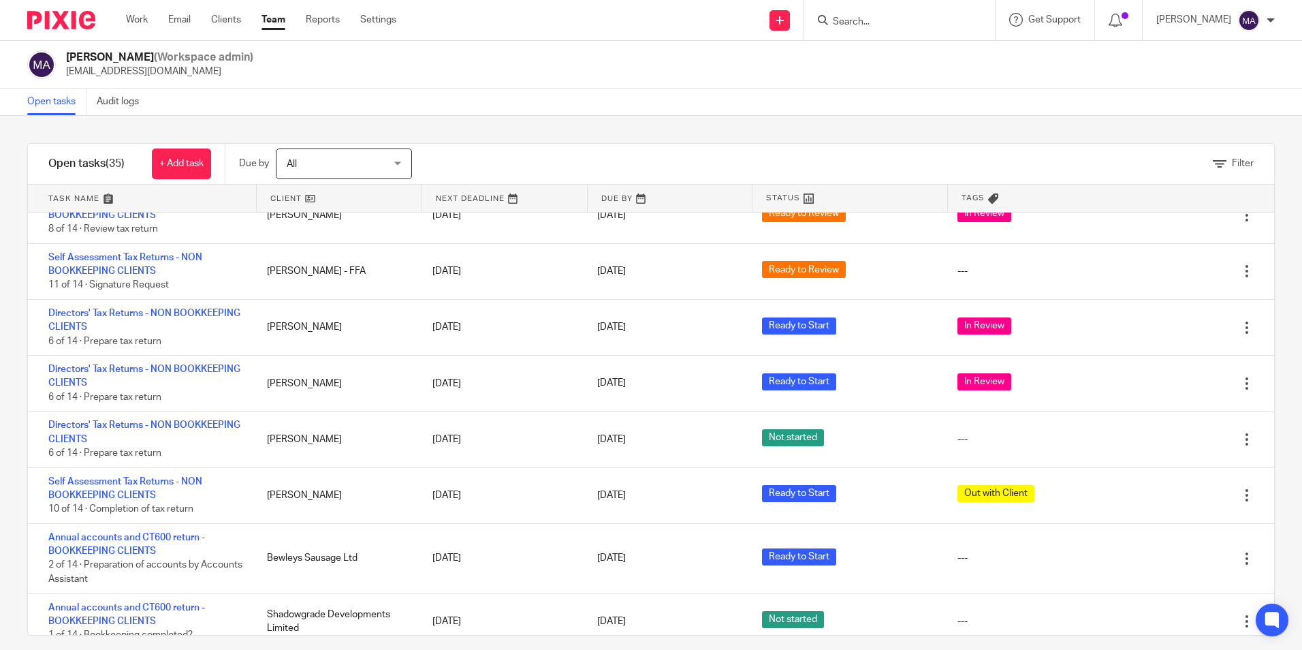
click at [704, 123] on div "Filter tasks Only show tasks matching all of these conditions 1 Client name Is …" at bounding box center [651, 383] width 1302 height 534
click at [265, 22] on link "Team" at bounding box center [273, 20] width 24 height 14
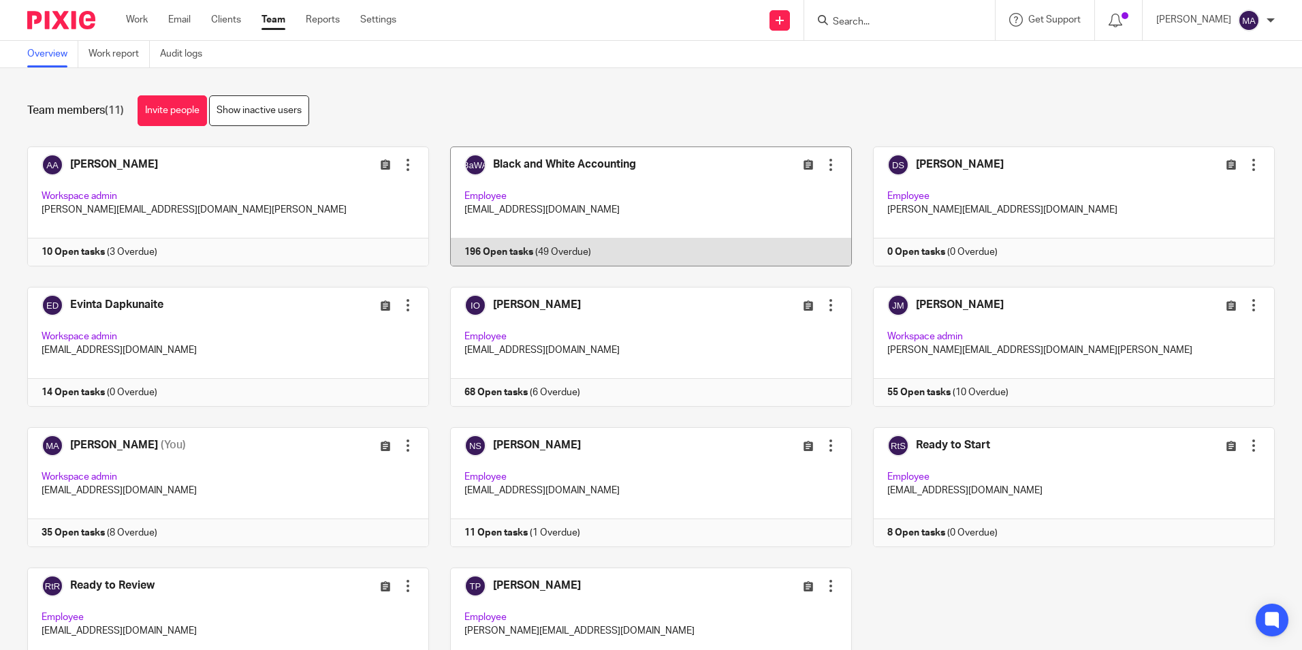
click at [550, 189] on link at bounding box center [640, 206] width 423 height 120
click at [556, 162] on link at bounding box center [640, 206] width 423 height 120
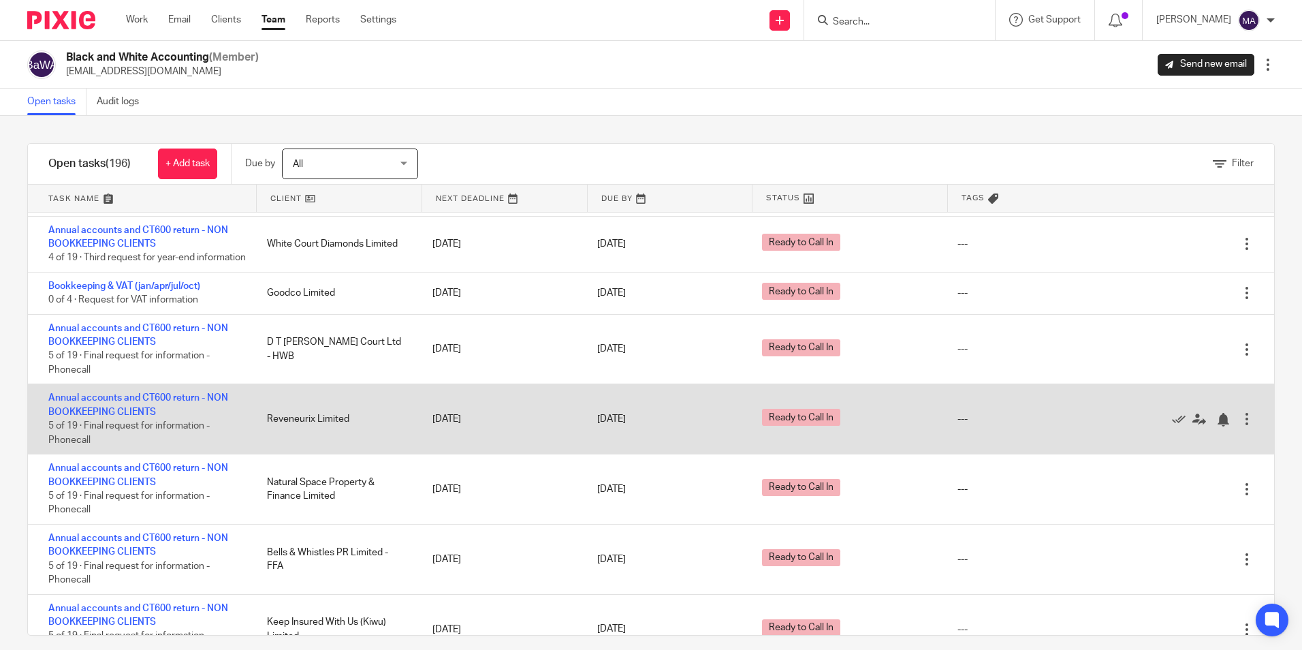
scroll to position [204, 0]
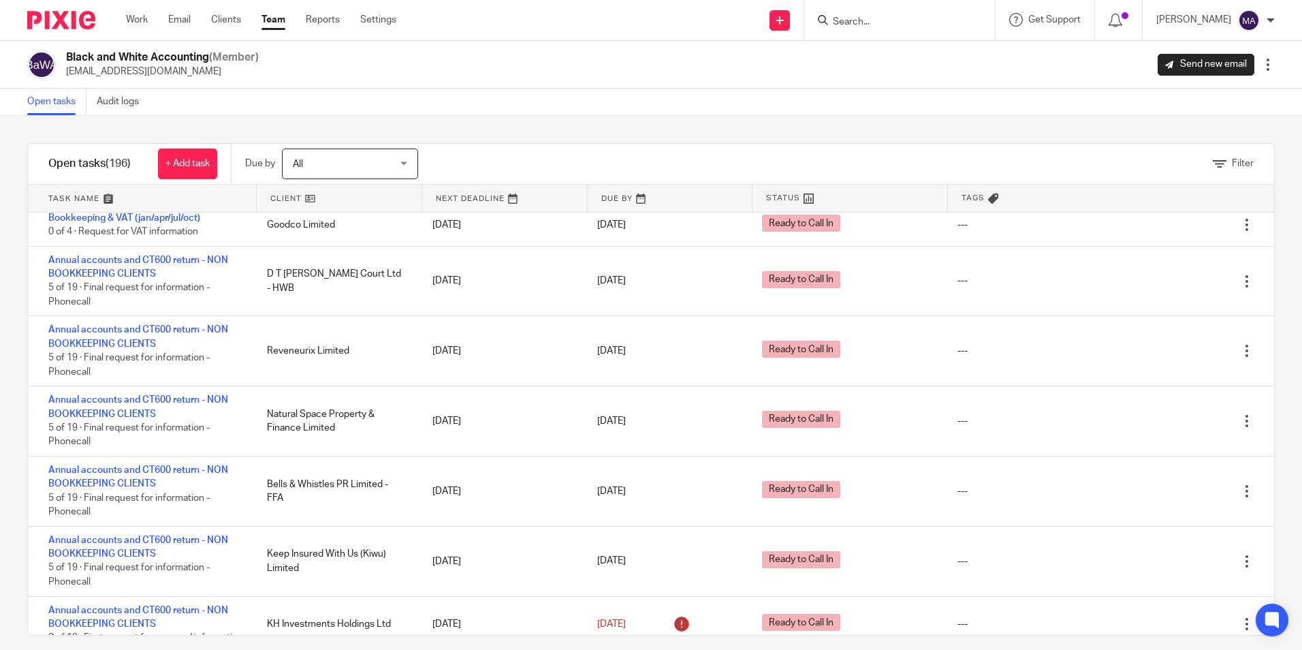
click at [1033, 93] on div "Open tasks Audit logs" at bounding box center [651, 102] width 1302 height 27
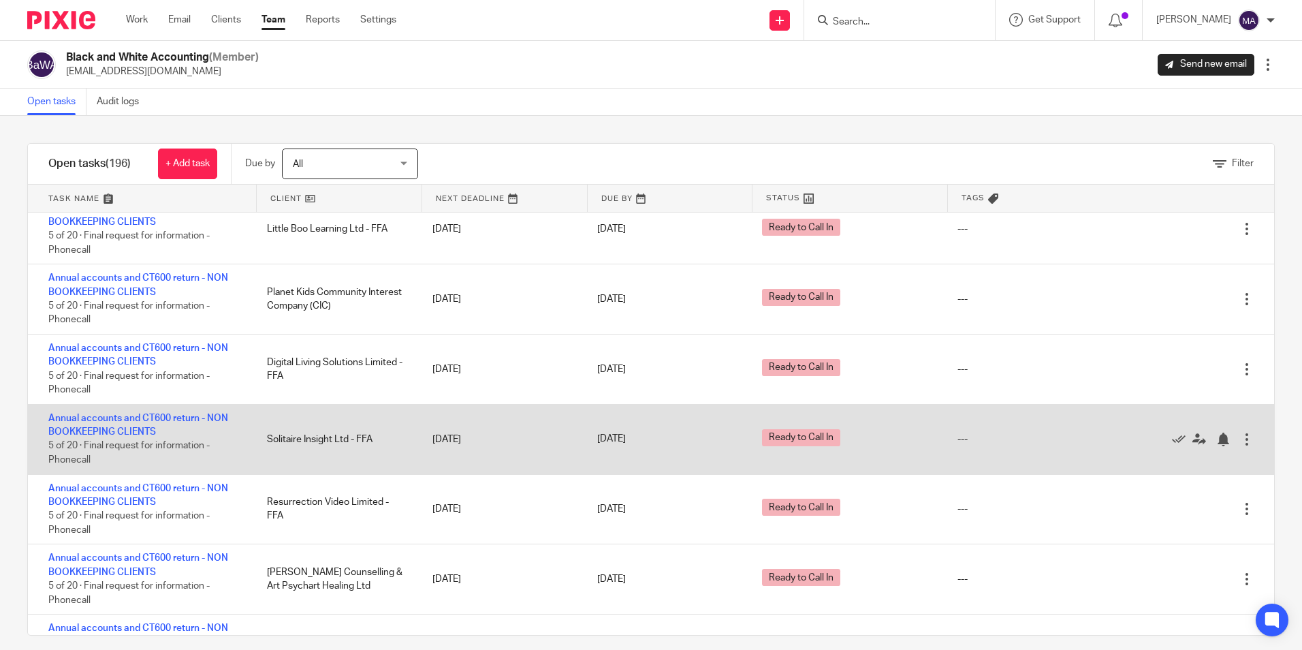
scroll to position [1294, 0]
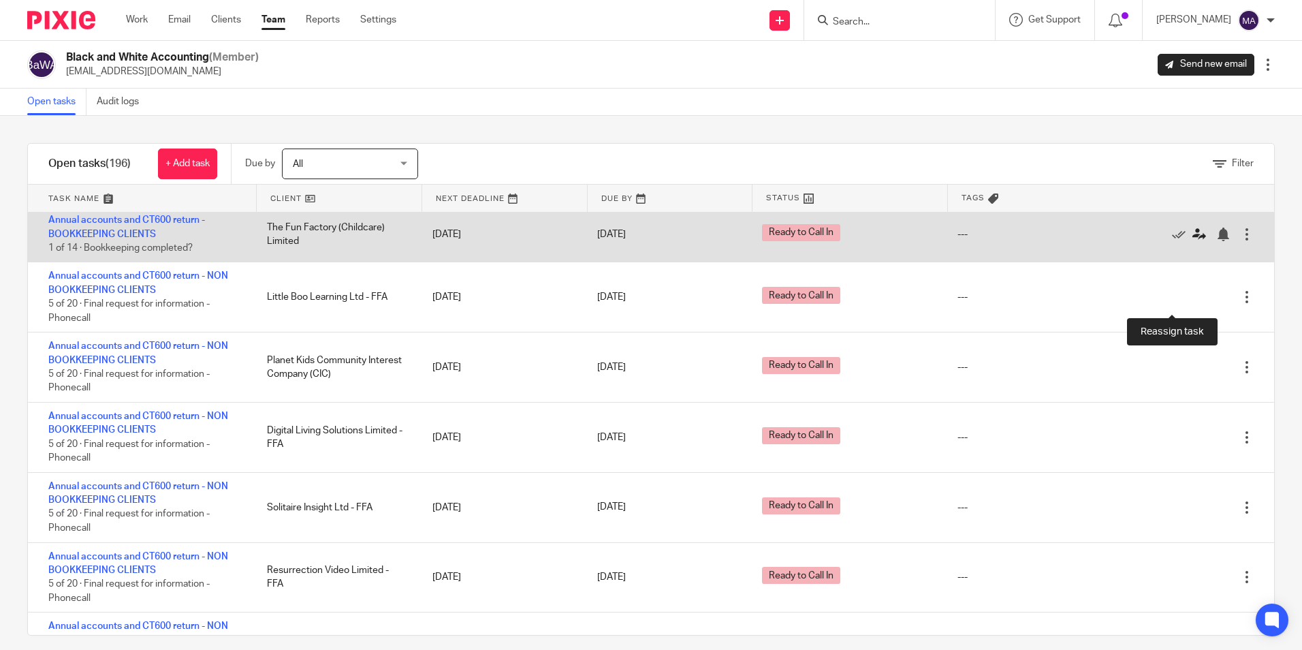
click at [1192, 241] on icon at bounding box center [1199, 234] width 14 height 14
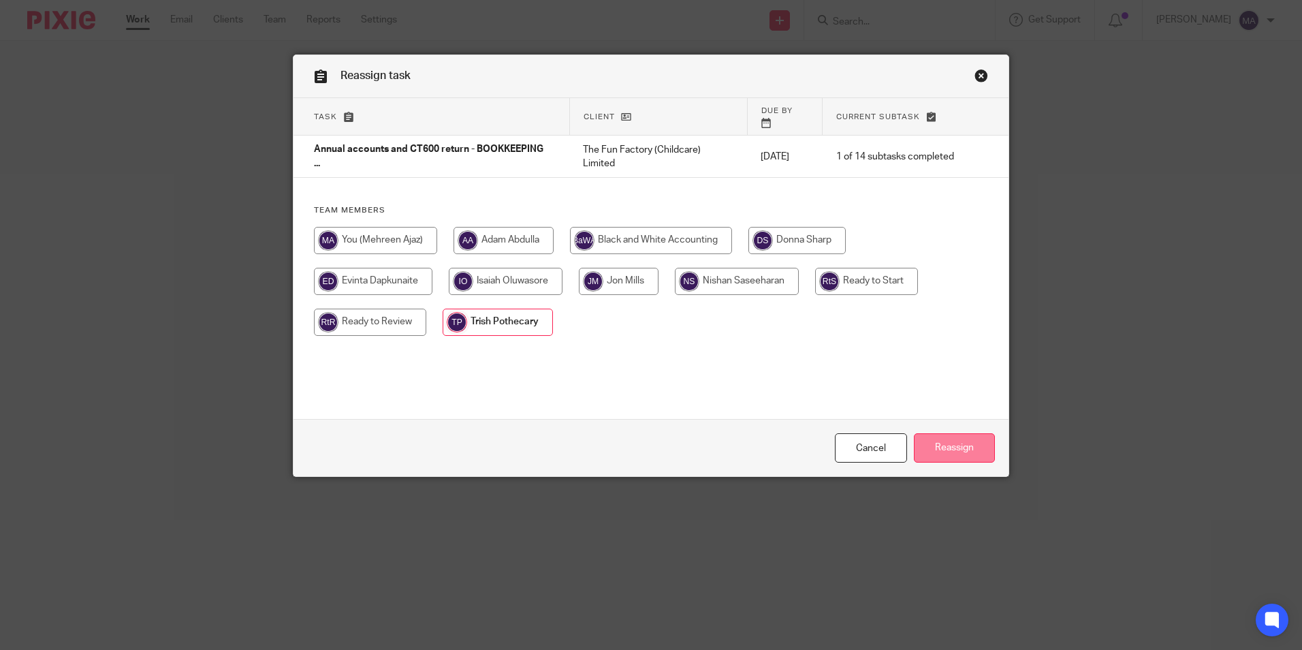
click at [956, 445] on input "Reassign" at bounding box center [954, 447] width 81 height 29
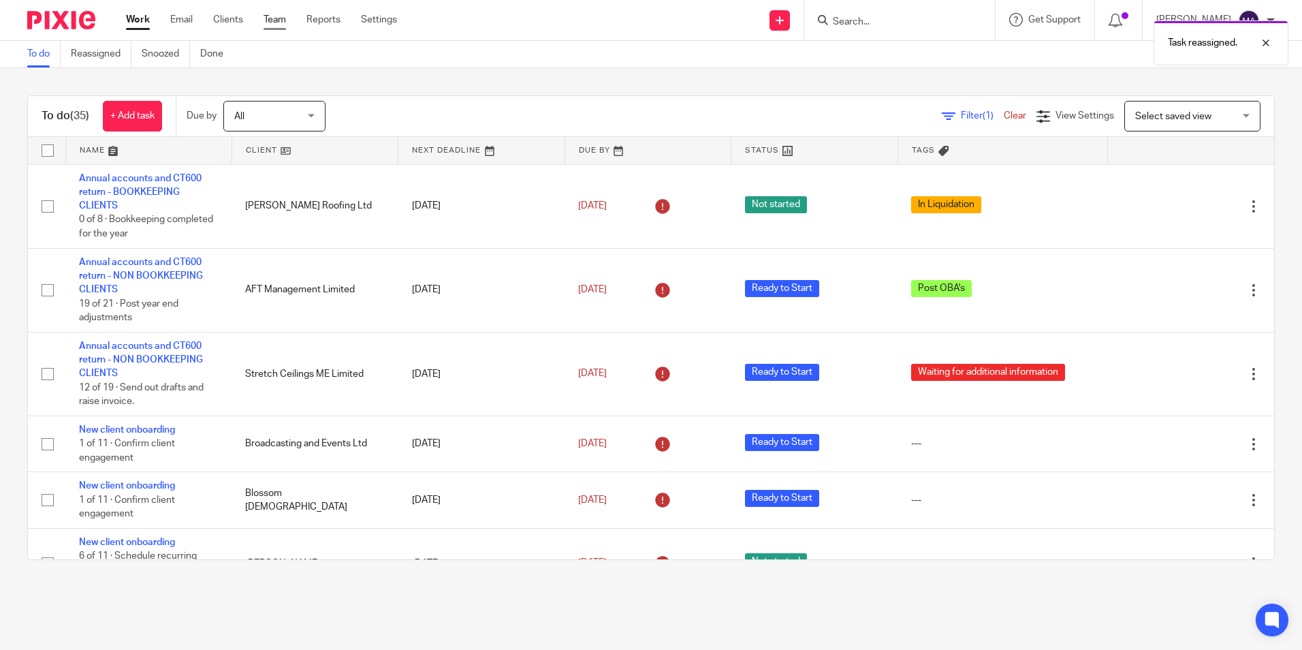
click at [276, 18] on link "Team" at bounding box center [274, 20] width 22 height 14
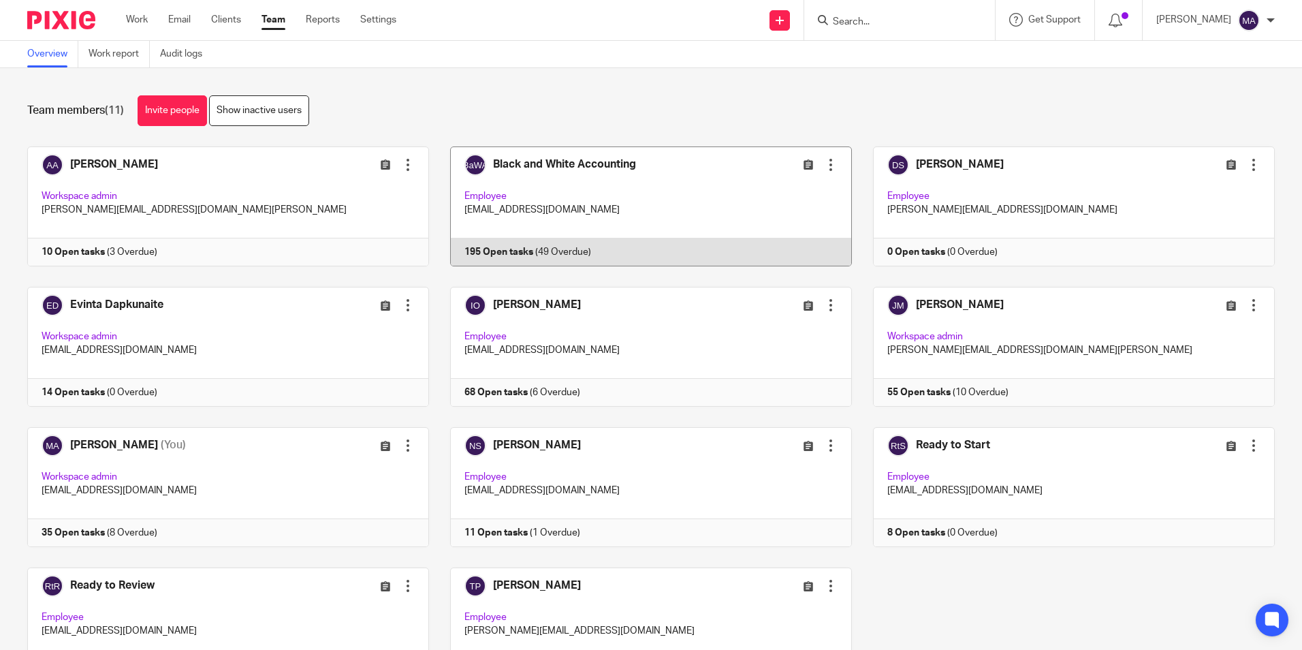
click at [515, 172] on link at bounding box center [640, 206] width 423 height 120
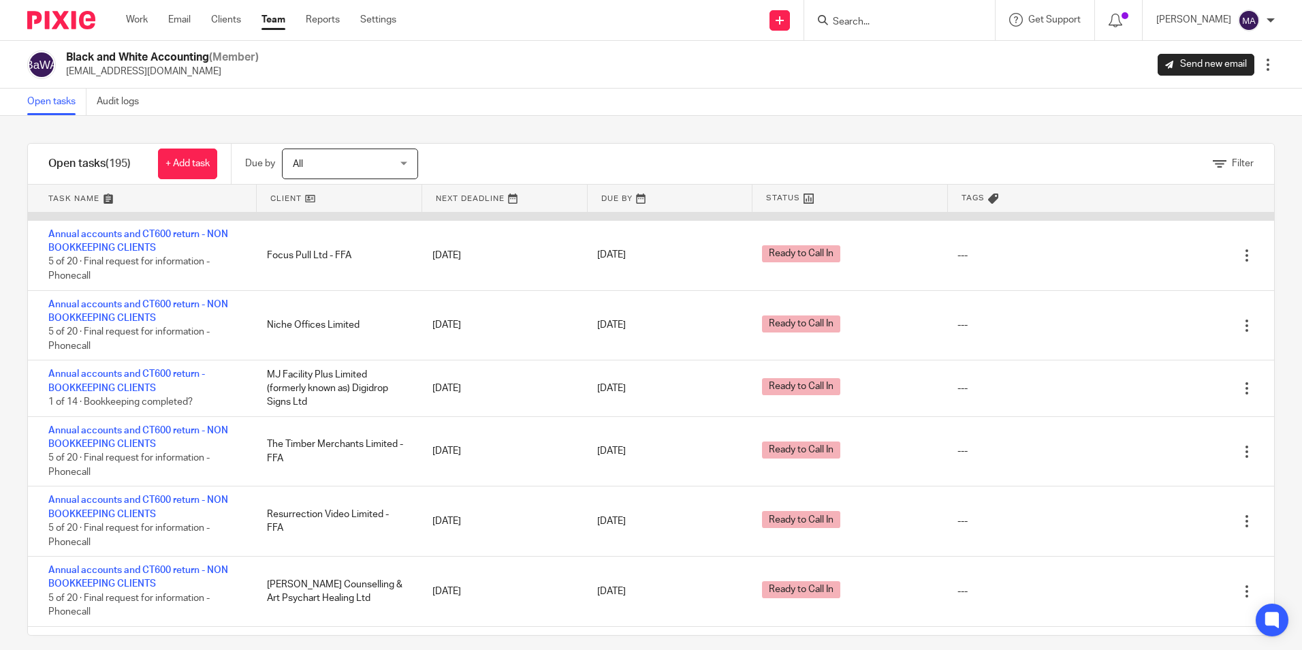
scroll to position [1362, 0]
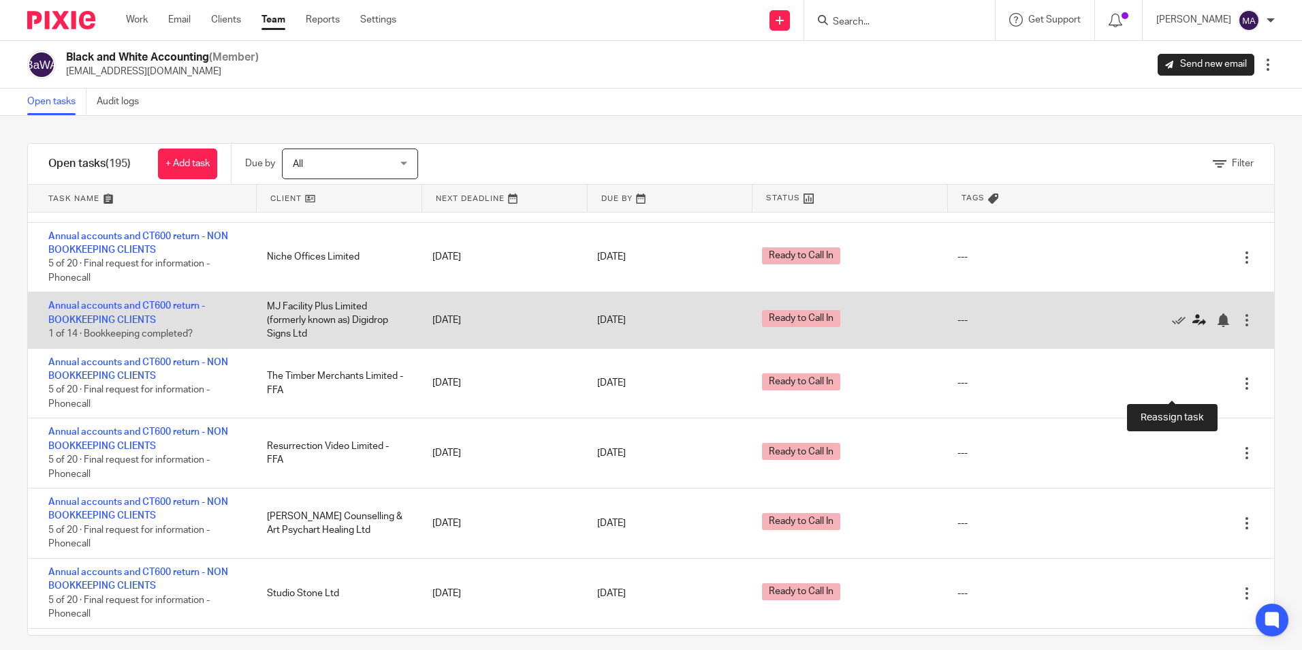
click at [1192, 327] on icon at bounding box center [1199, 320] width 14 height 14
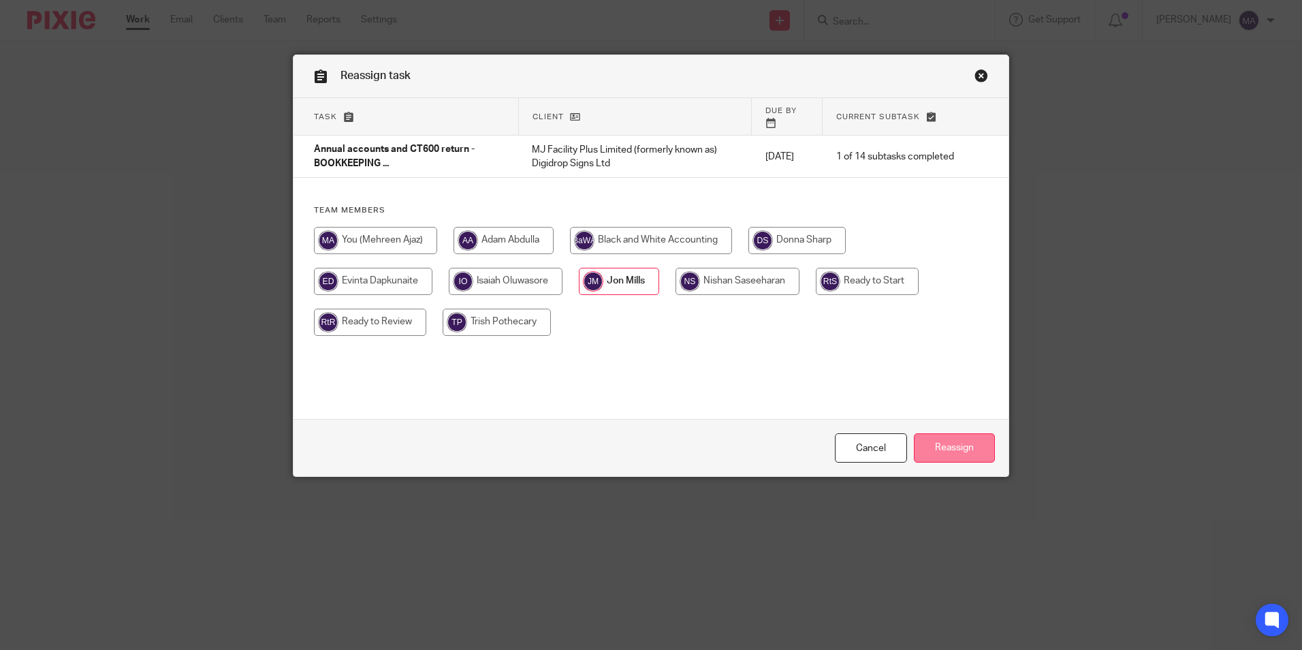
click at [959, 456] on input "Reassign" at bounding box center [954, 447] width 81 height 29
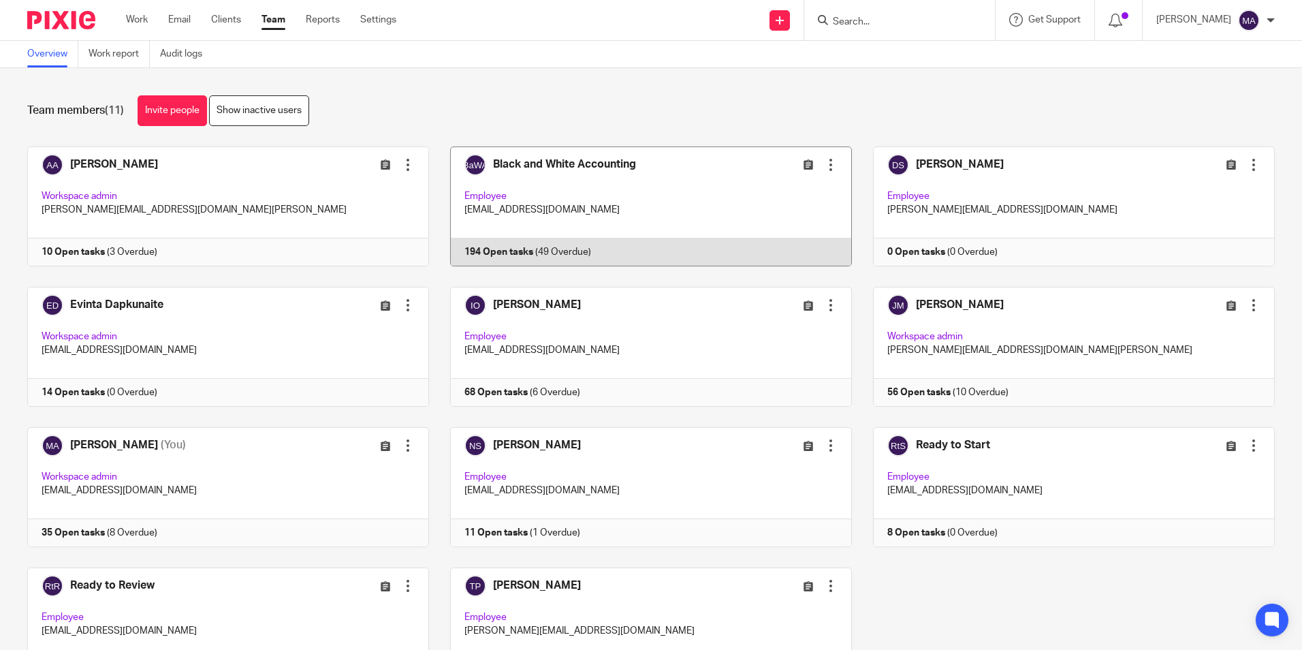
click at [518, 182] on link at bounding box center [640, 206] width 423 height 120
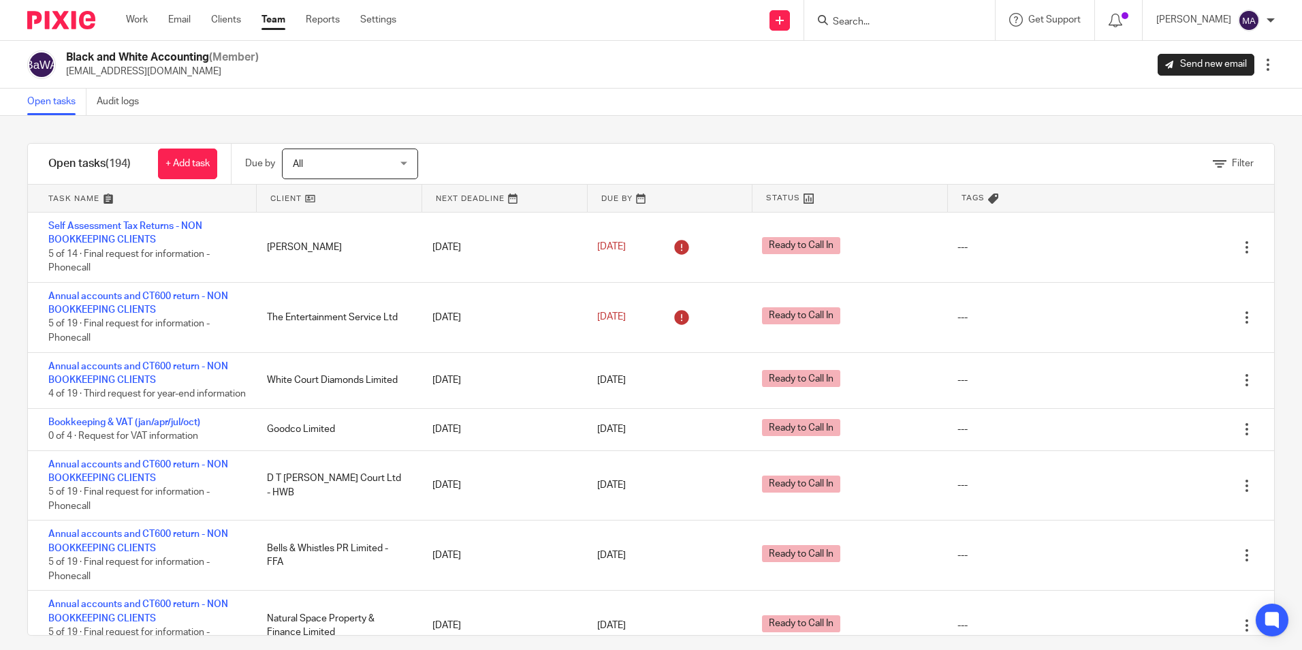
drag, startPoint x: 637, startPoint y: 334, endPoint x: 692, endPoint y: 112, distance: 227.9
click at [278, 22] on link "Team" at bounding box center [273, 20] width 24 height 14
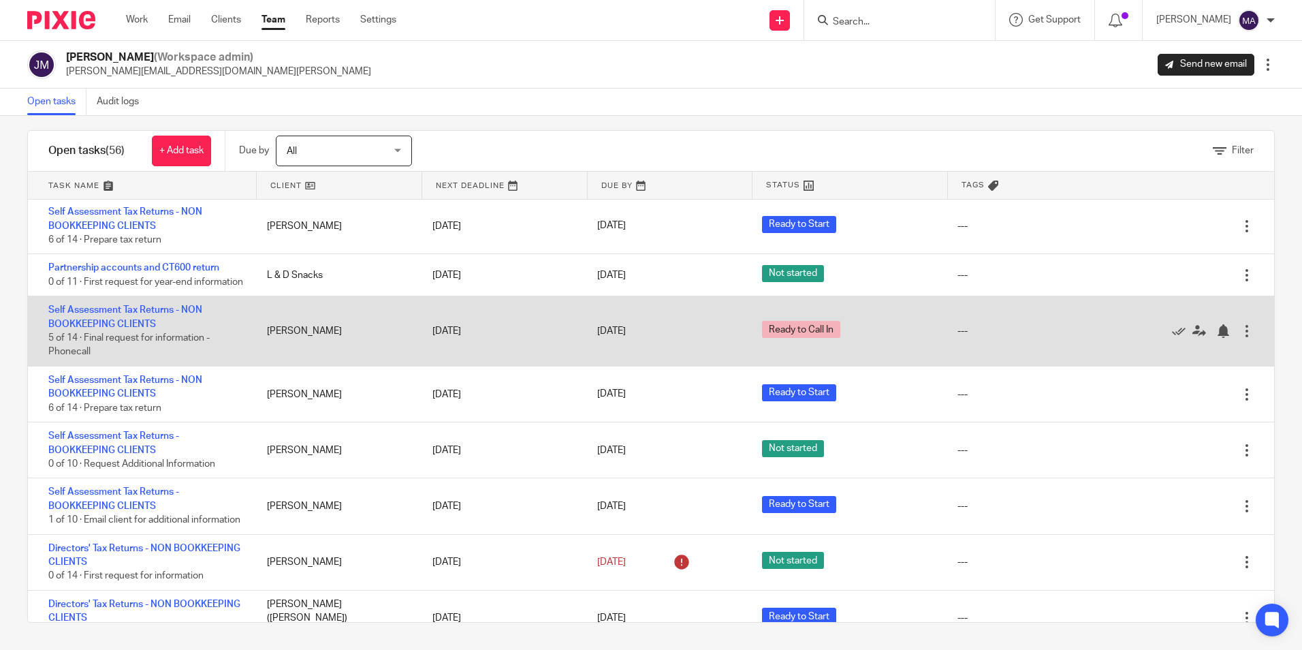
scroll to position [1693, 0]
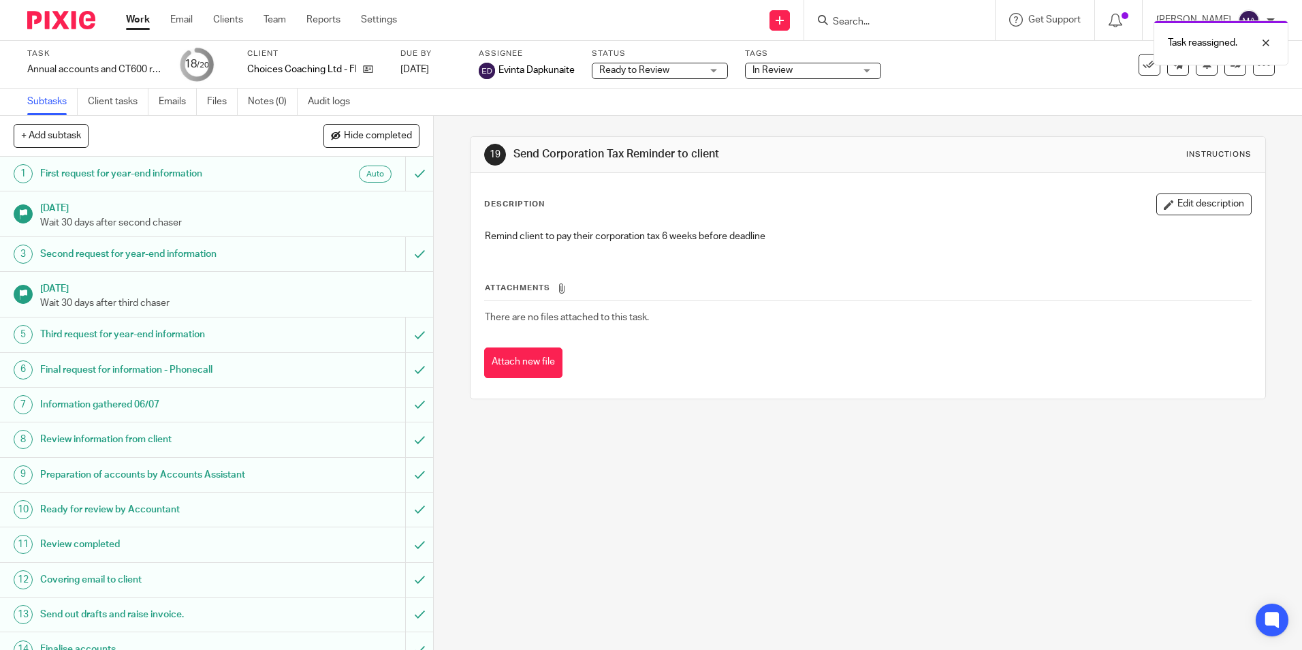
click at [927, 41] on div "Task reassigned." at bounding box center [969, 40] width 637 height 52
click at [919, 33] on div "Task reassigned." at bounding box center [969, 40] width 637 height 52
click at [915, 17] on div "Task reassigned." at bounding box center [969, 40] width 637 height 52
